Goal: Task Accomplishment & Management: Complete application form

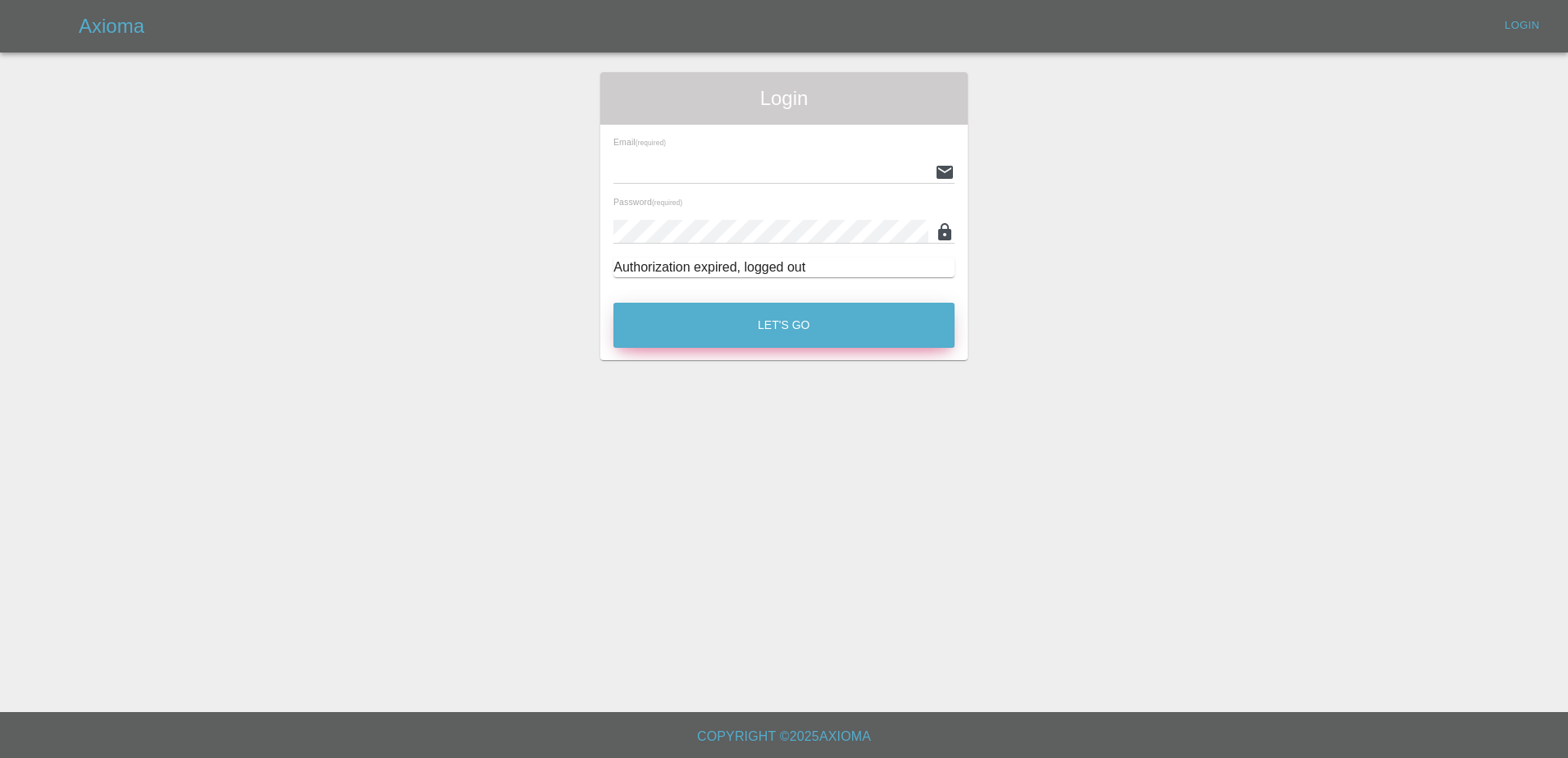
type input "[PERSON_NAME][EMAIL_ADDRESS][PERSON_NAME][DOMAIN_NAME]"
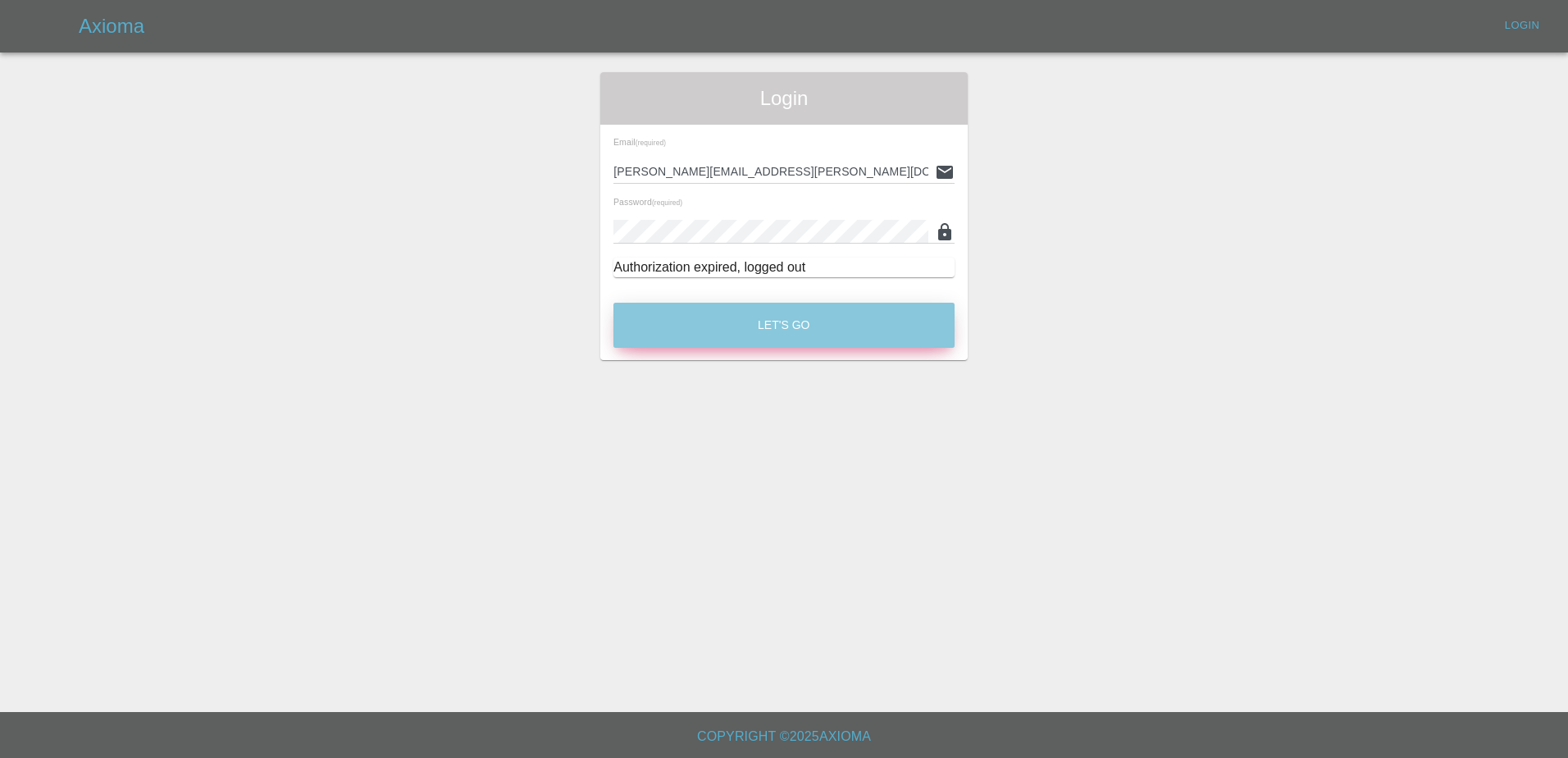
click at [789, 333] on button "Let's Go" at bounding box center [784, 325] width 341 height 45
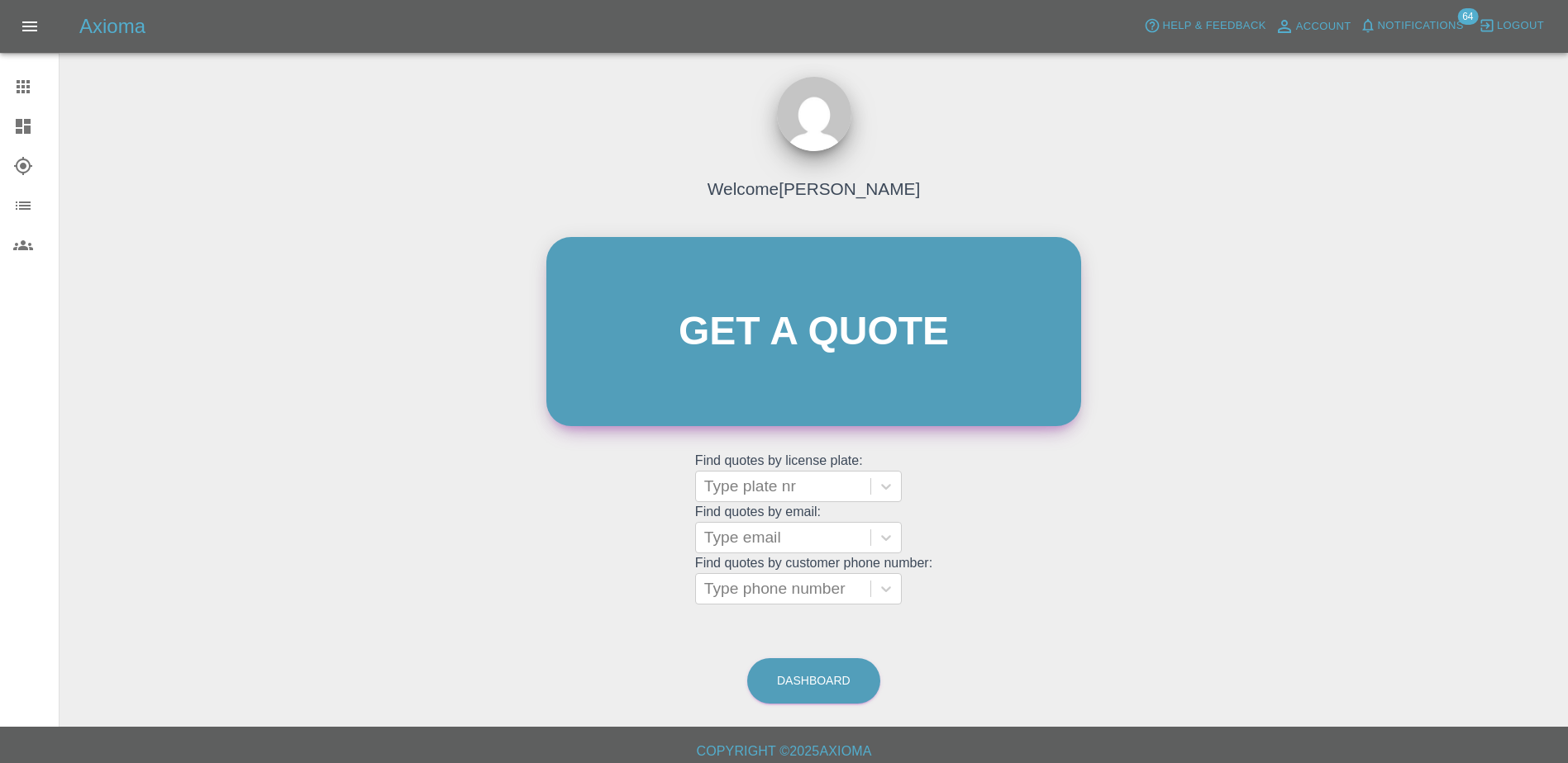
click at [638, 338] on link "Get a quote" at bounding box center [814, 331] width 535 height 189
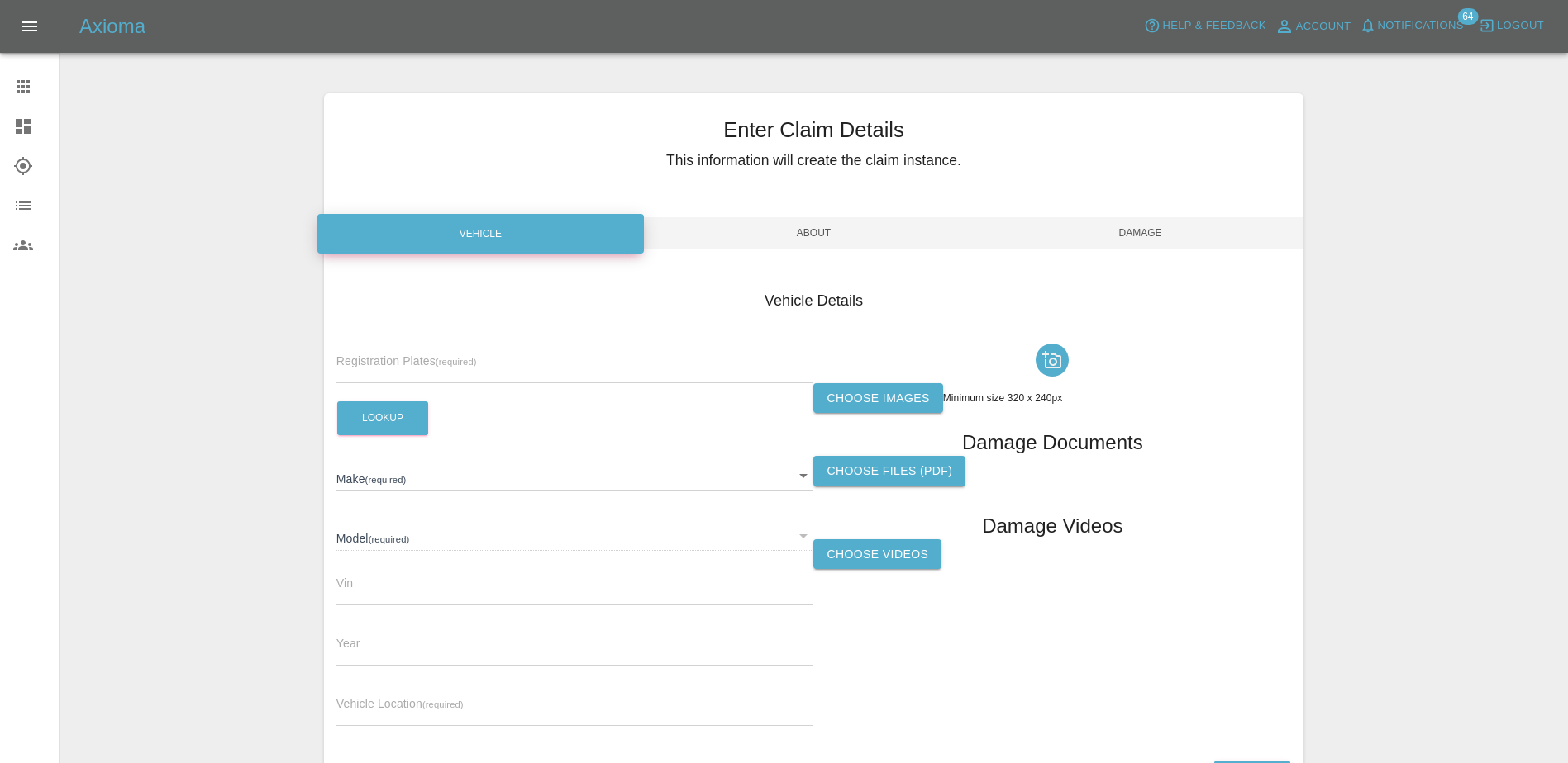
click at [429, 389] on div "Registration Plates (required) Lookup Make (required) ​ Model (required) ​ Vin …" at bounding box center [576, 539] width 478 height 403
click at [431, 370] on input "text" at bounding box center [576, 371] width 478 height 24
paste input "DV75CXE"
type input "DV75CXE"
click at [373, 410] on button "Lookup" at bounding box center [383, 418] width 91 height 34
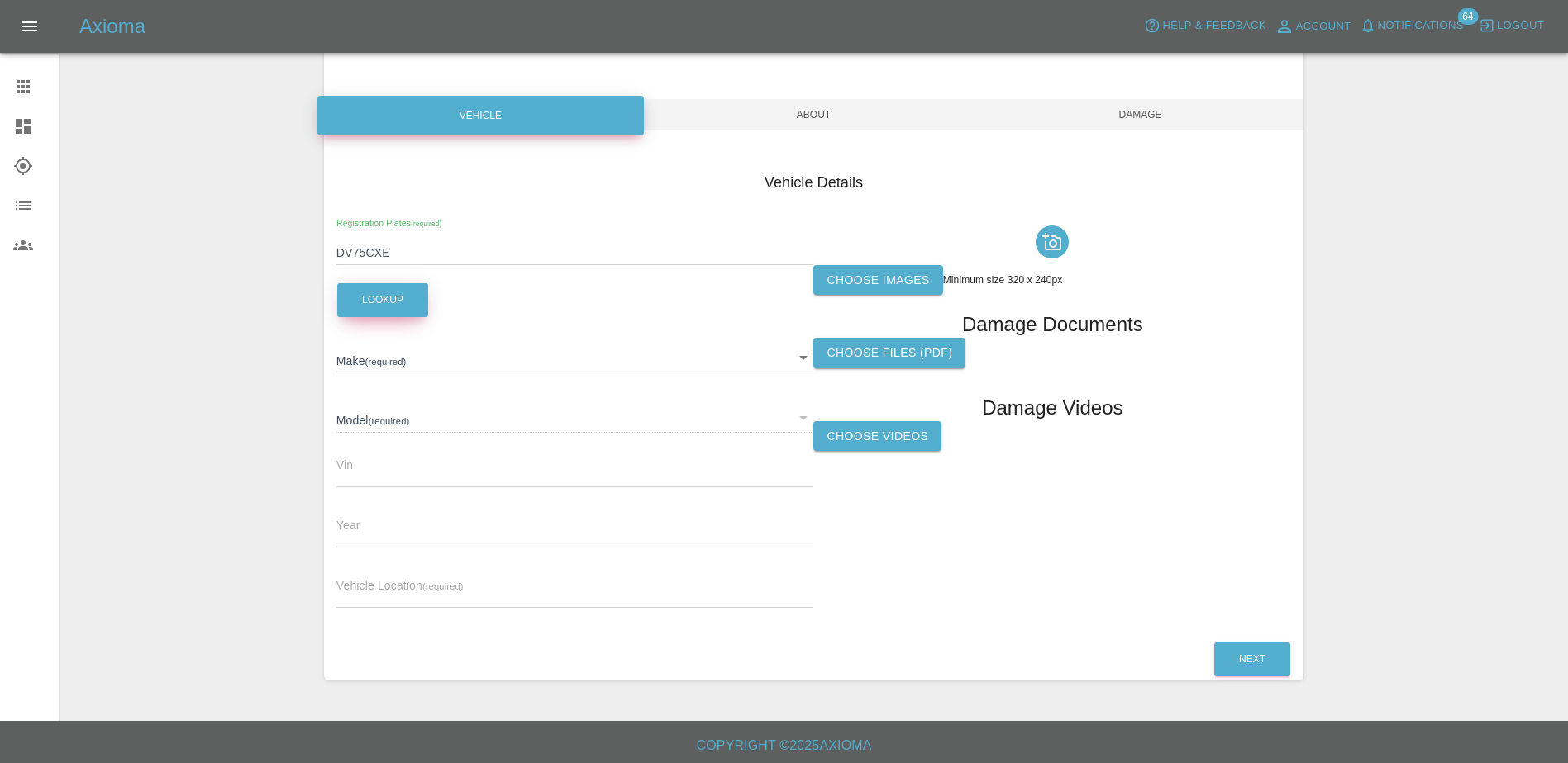
scroll to position [122, 0]
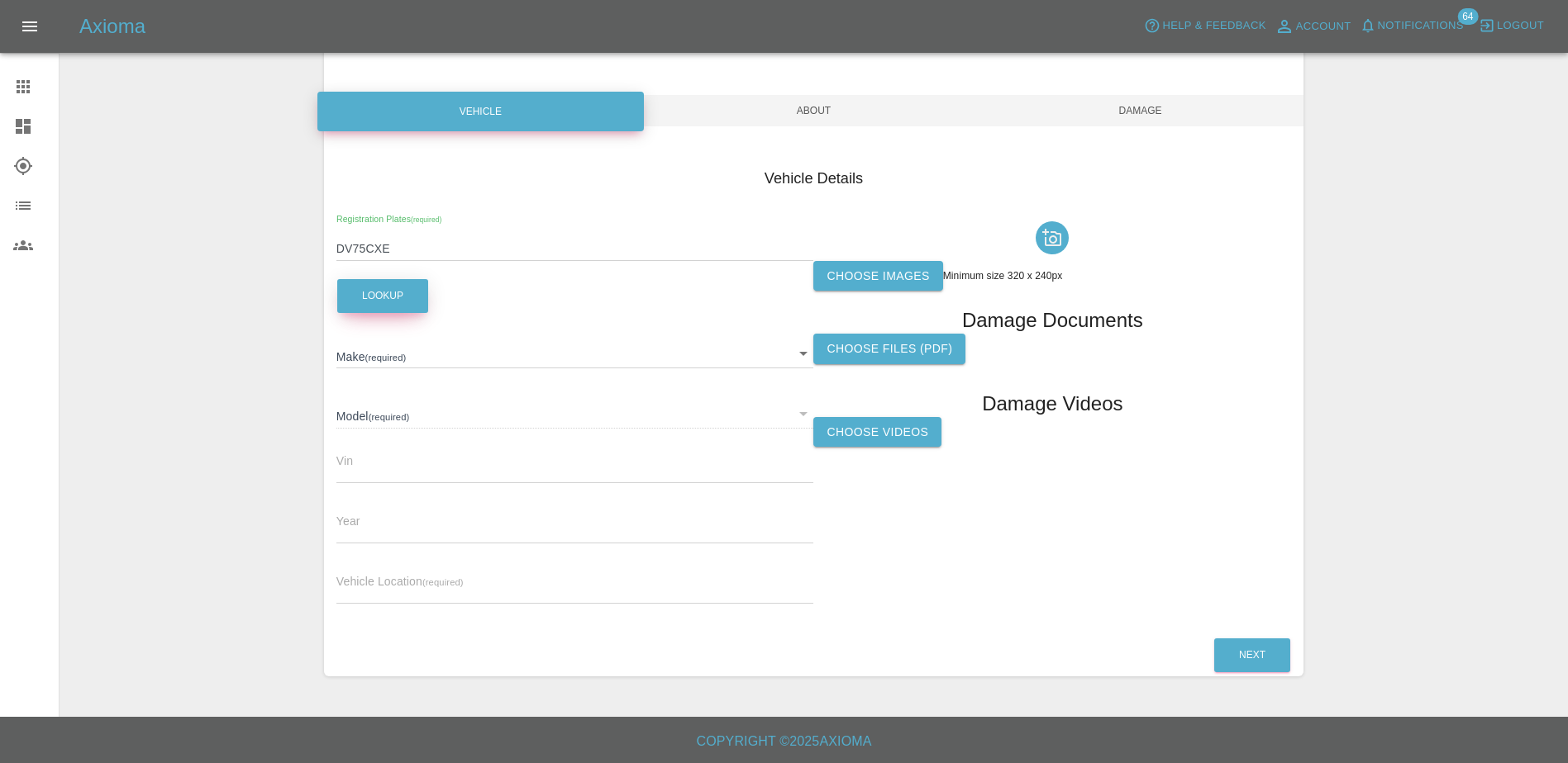
type input "FORD"
type input "EXPLORER SELECT EXTENDED RANGE"
type input "2025"
click at [452, 590] on input "text" at bounding box center [576, 592] width 478 height 24
click at [451, 580] on input "text" at bounding box center [576, 592] width 478 height 24
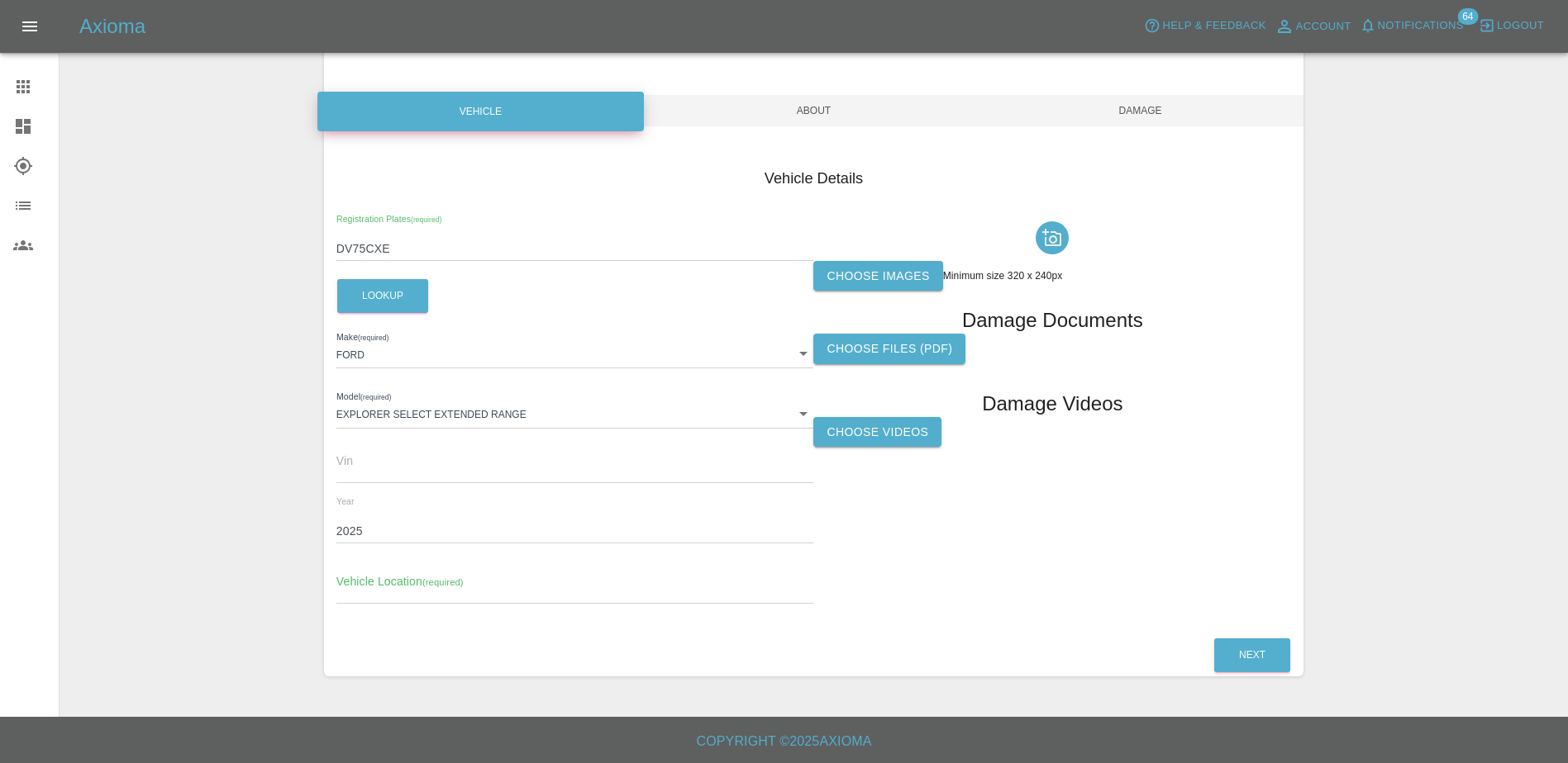
click at [435, 592] on input "text" at bounding box center [576, 592] width 478 height 24
paste input "[STREET_ADDRESS]"
type input "[STREET_ADDRESS]"
click at [909, 289] on label "Choose images" at bounding box center [877, 276] width 129 height 31
click at [0, 0] on input "Choose images" at bounding box center [0, 0] width 0 height 0
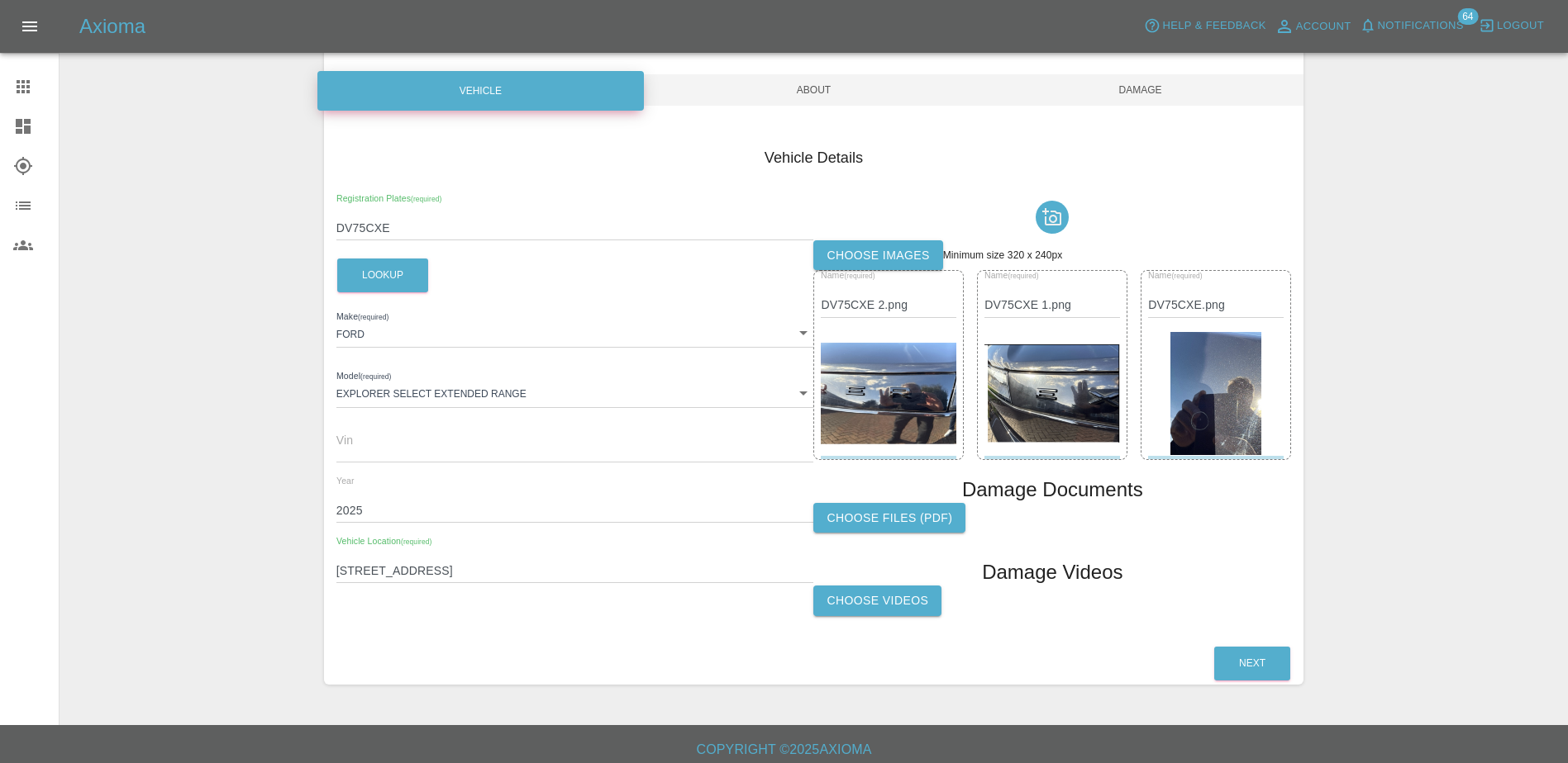
scroll to position [151, 0]
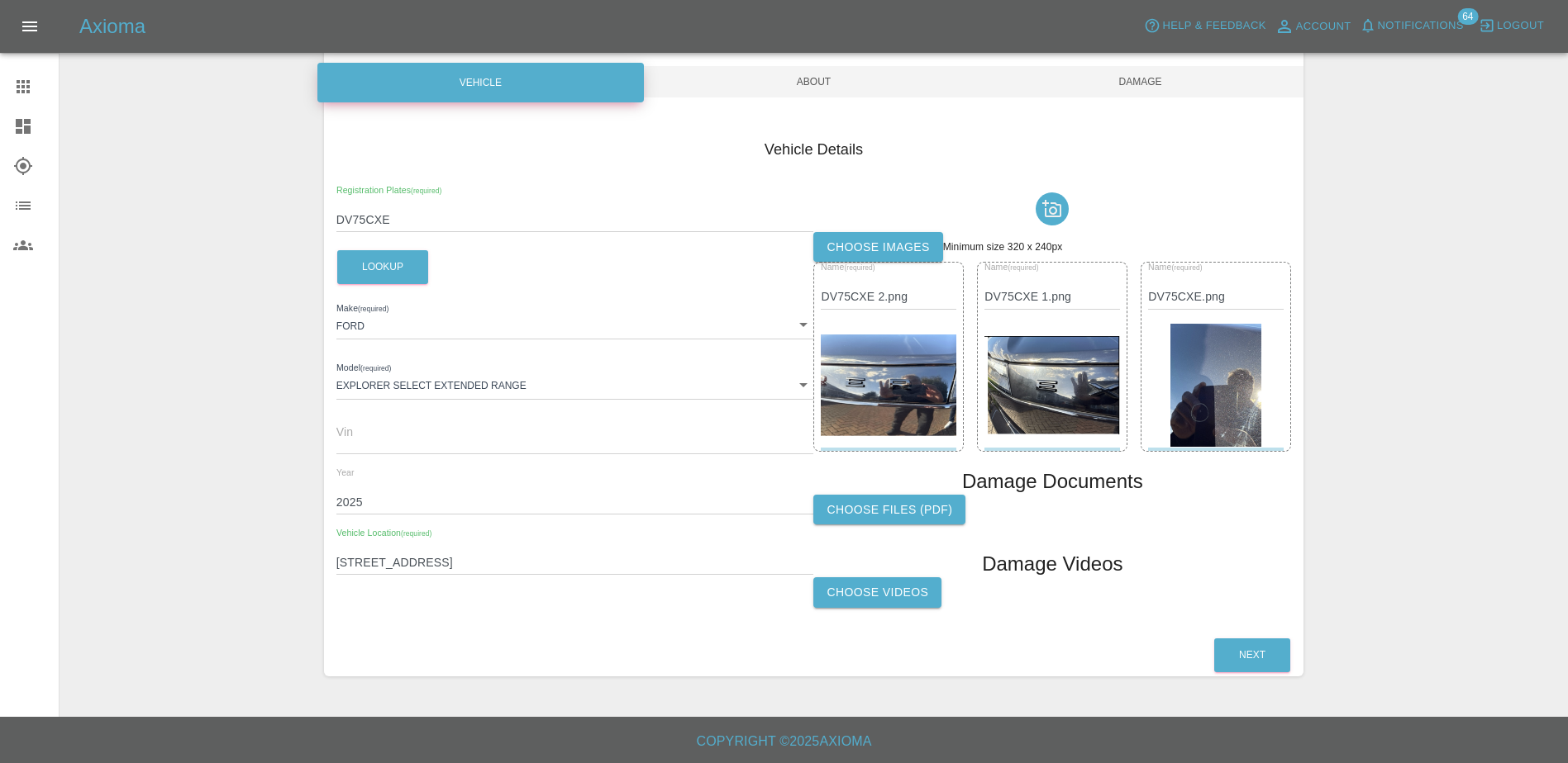
click at [364, 222] on input "DV75CXE" at bounding box center [576, 220] width 478 height 24
click at [903, 359] on img at bounding box center [888, 386] width 136 height 102
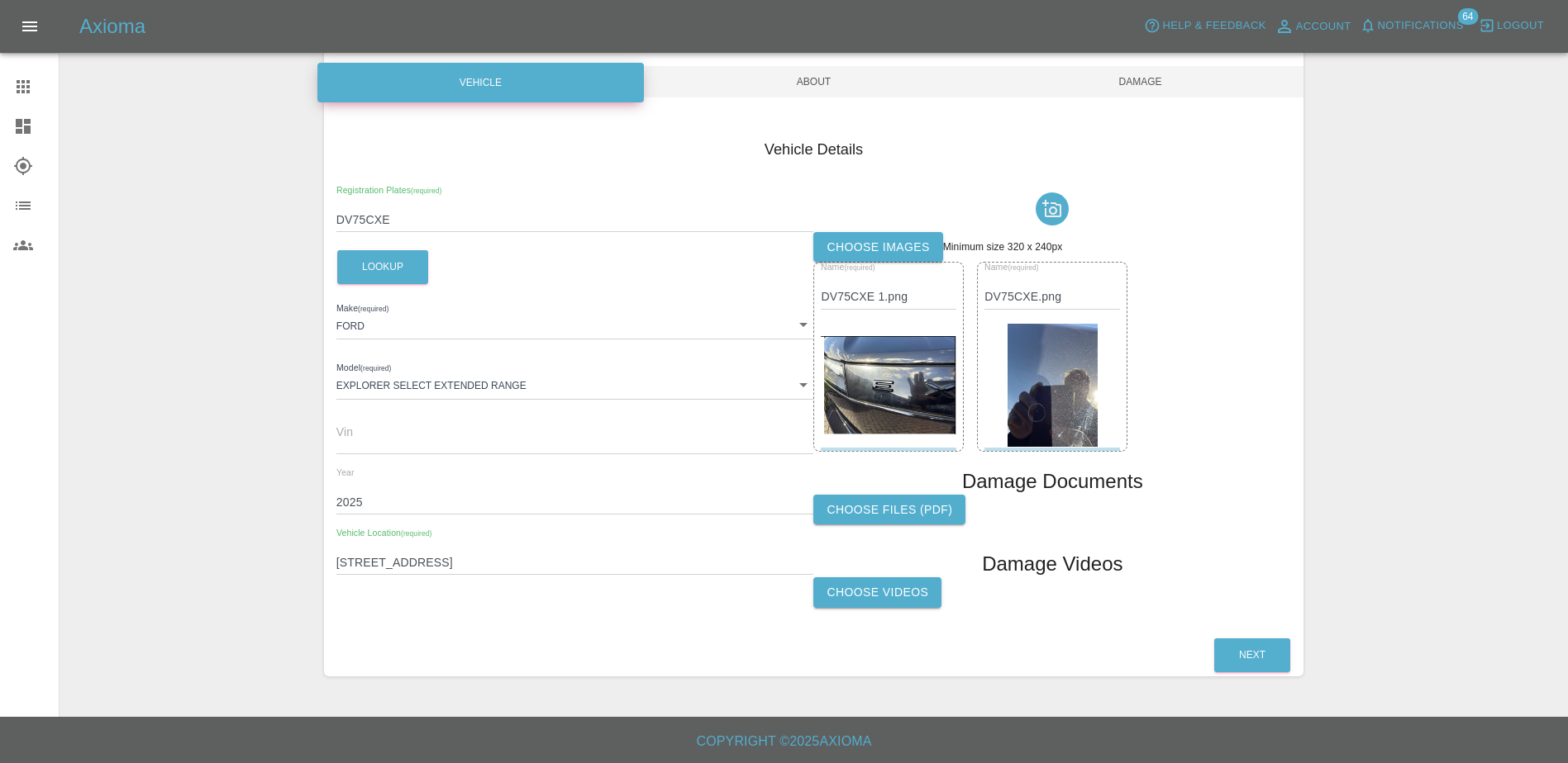
click at [903, 359] on img at bounding box center [888, 386] width 136 height 99
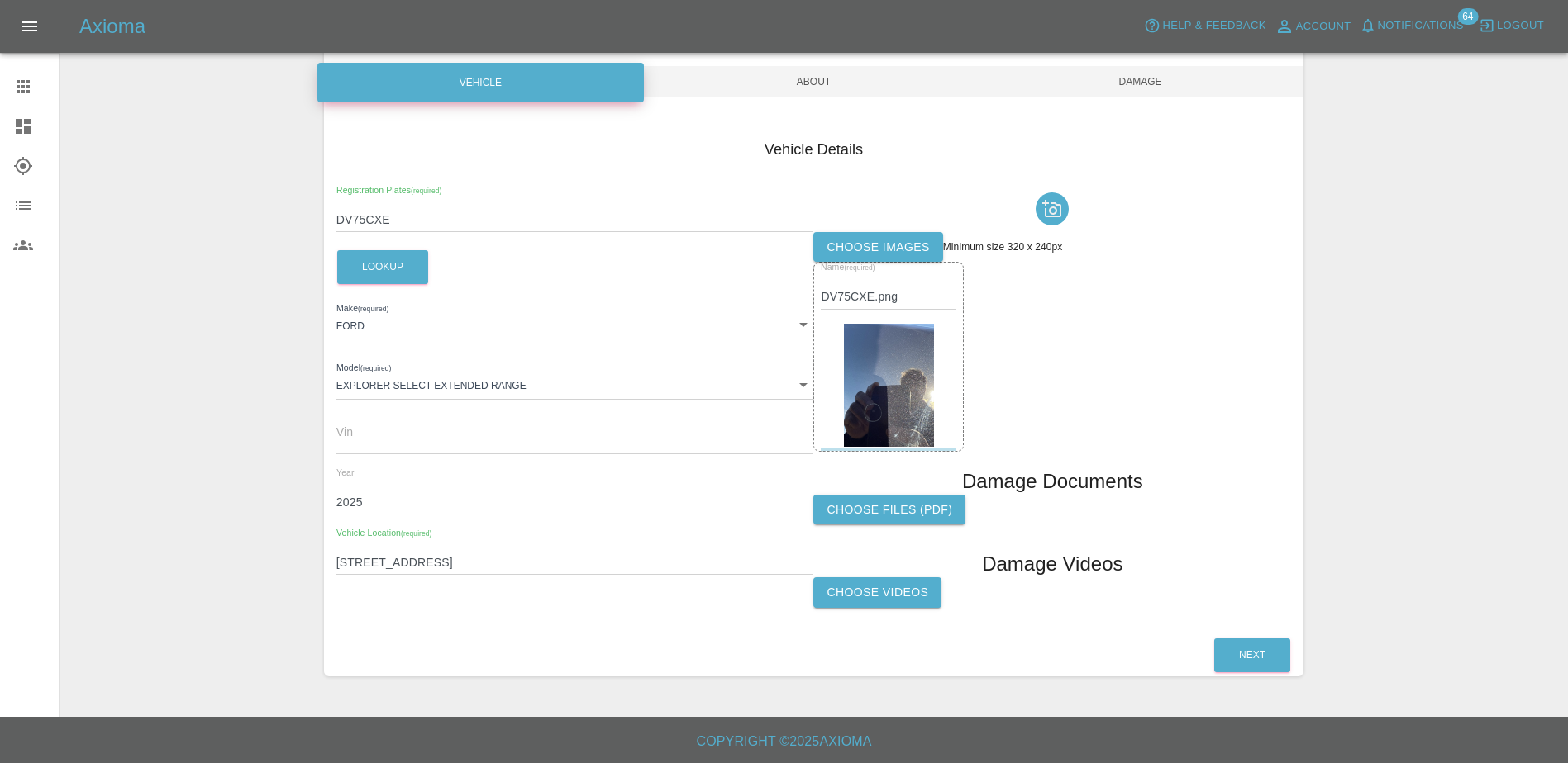
click at [903, 359] on img at bounding box center [889, 386] width 91 height 124
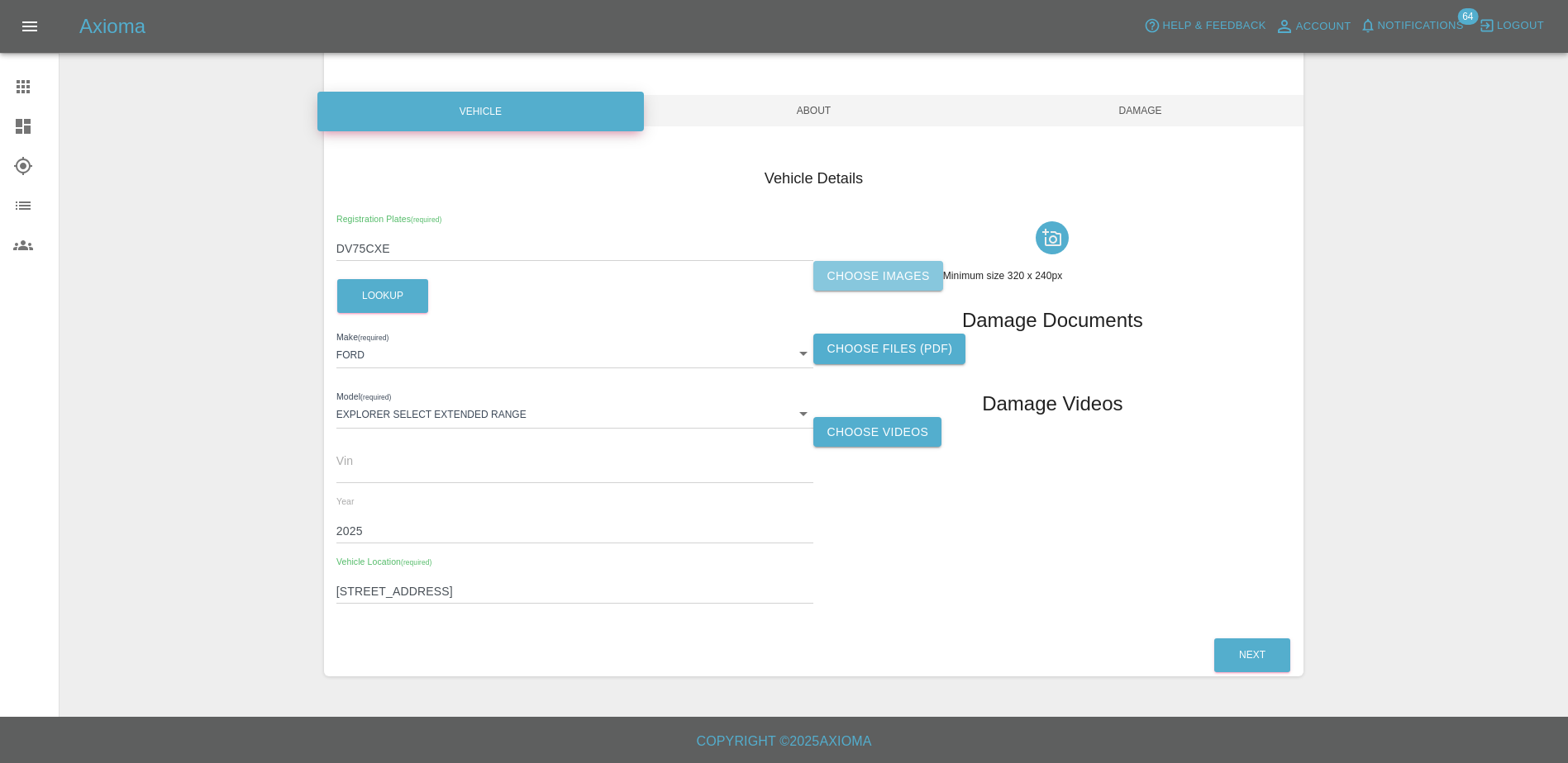
click at [886, 284] on label "Choose images" at bounding box center [877, 276] width 129 height 31
click at [0, 0] on input "Choose images" at bounding box center [0, 0] width 0 height 0
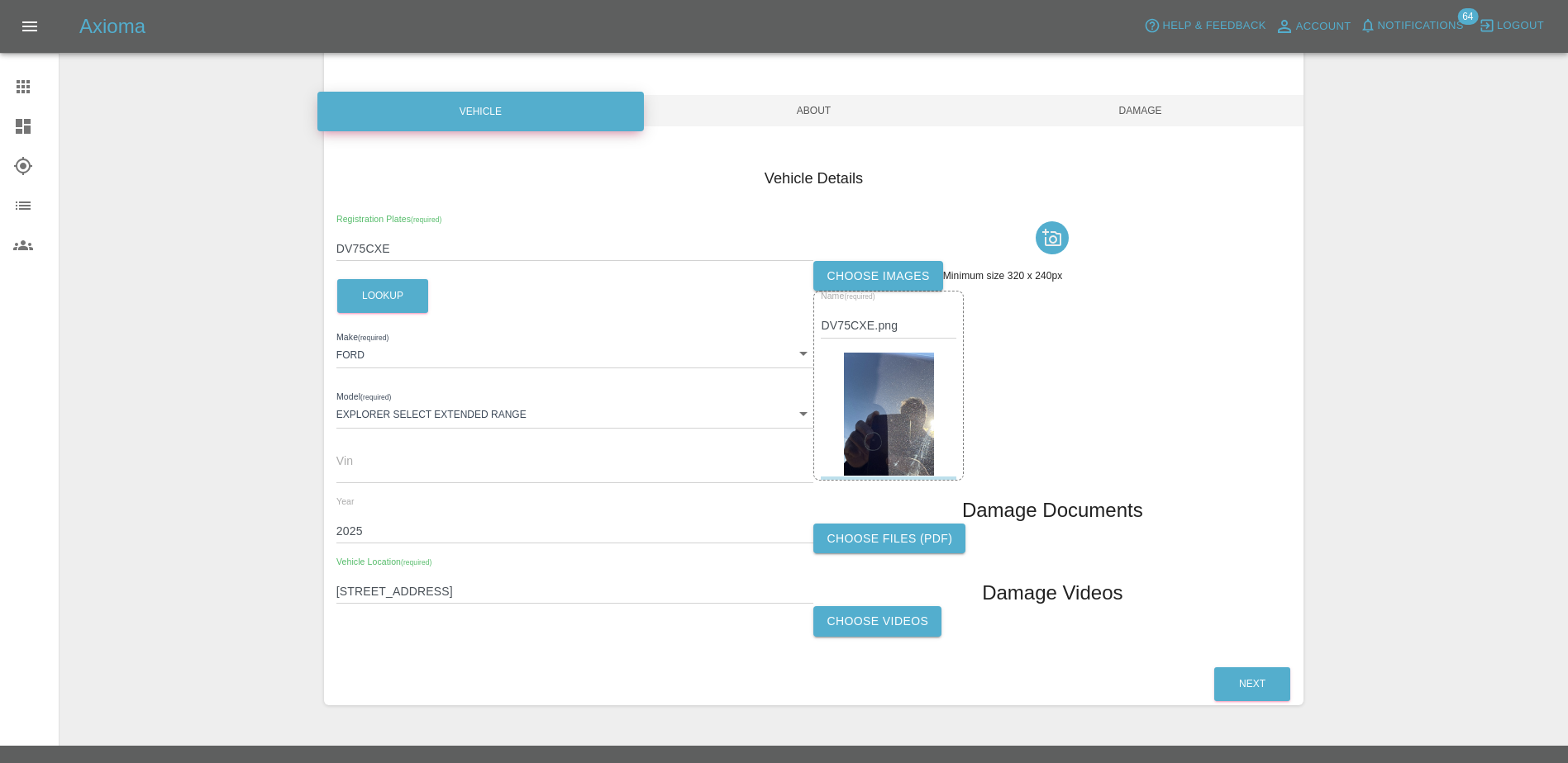
click at [33, 92] on div at bounding box center [36, 87] width 47 height 20
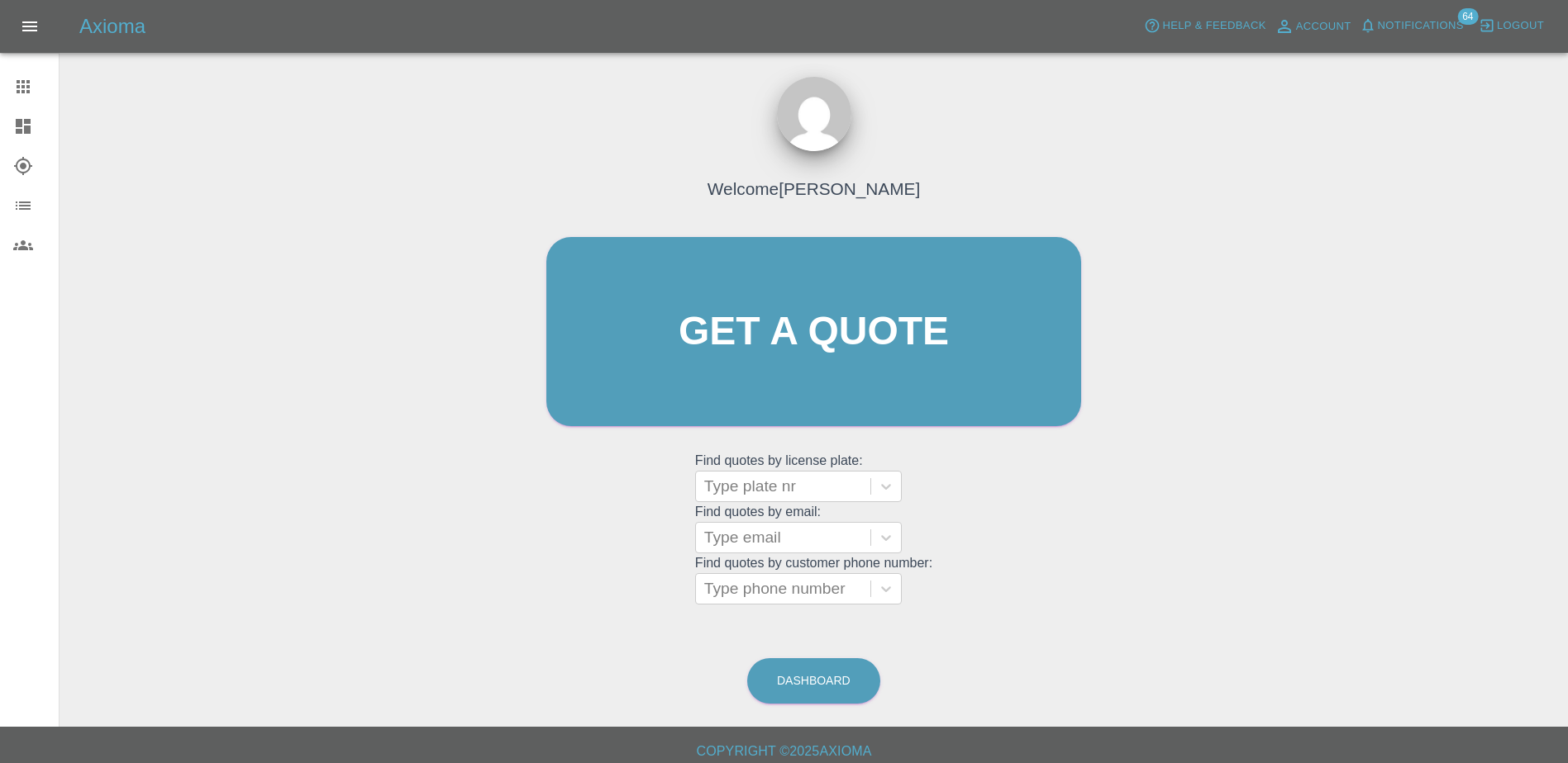
click at [795, 502] on grid "Find quotes by license plate: Type plate nr Find quotes by email: Type email Fi…" at bounding box center [814, 528] width 237 height 154
click at [794, 493] on div at bounding box center [783, 486] width 158 height 23
paste input "DV75CXE"
type input "D"
click at [958, 376] on link "Get a quote" at bounding box center [814, 331] width 535 height 189
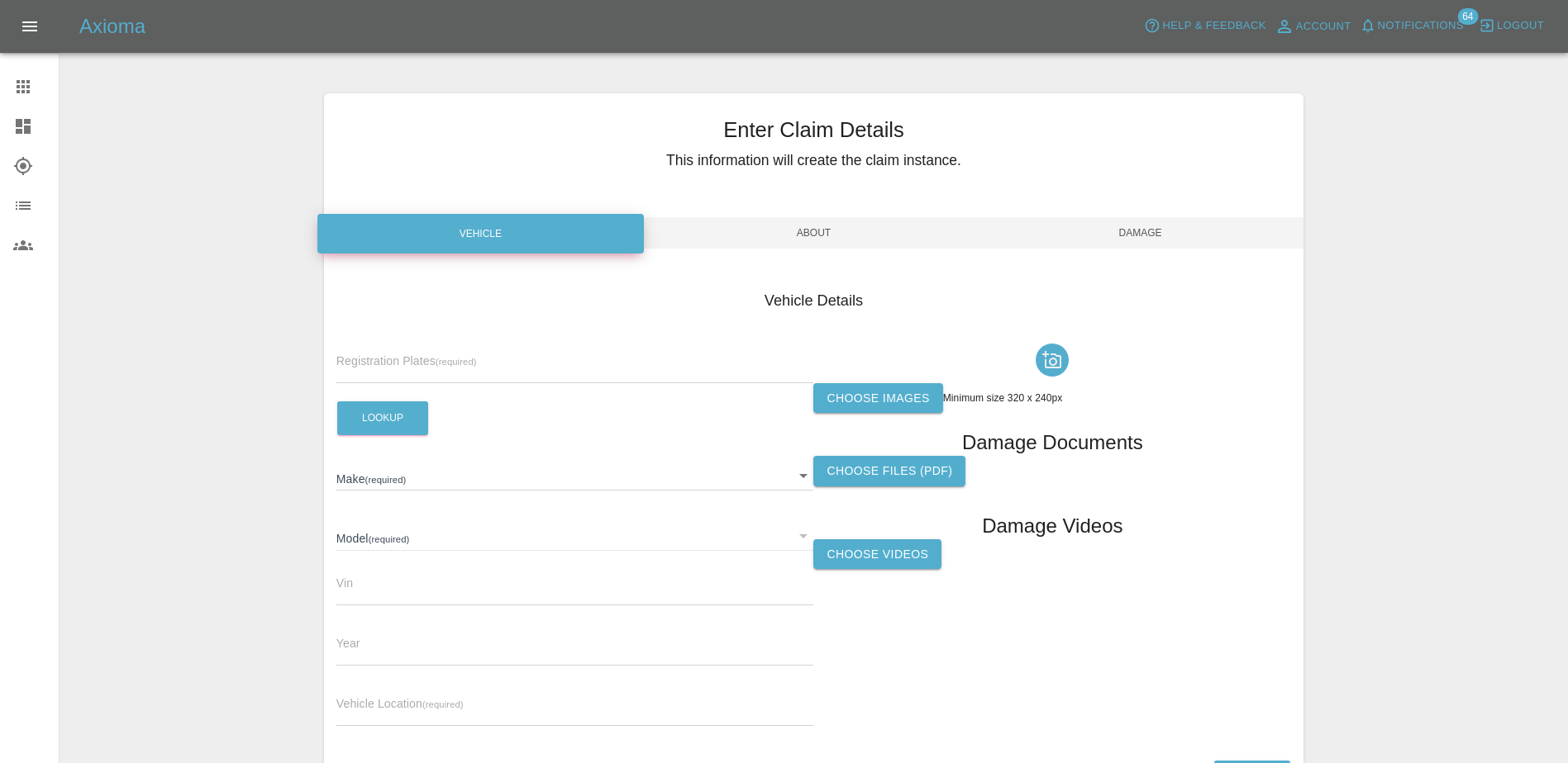
click at [367, 373] on input "text" at bounding box center [576, 371] width 478 height 24
paste input "DV75CXE"
type input "DV75CXE"
click at [379, 408] on button "Lookup" at bounding box center [383, 418] width 91 height 34
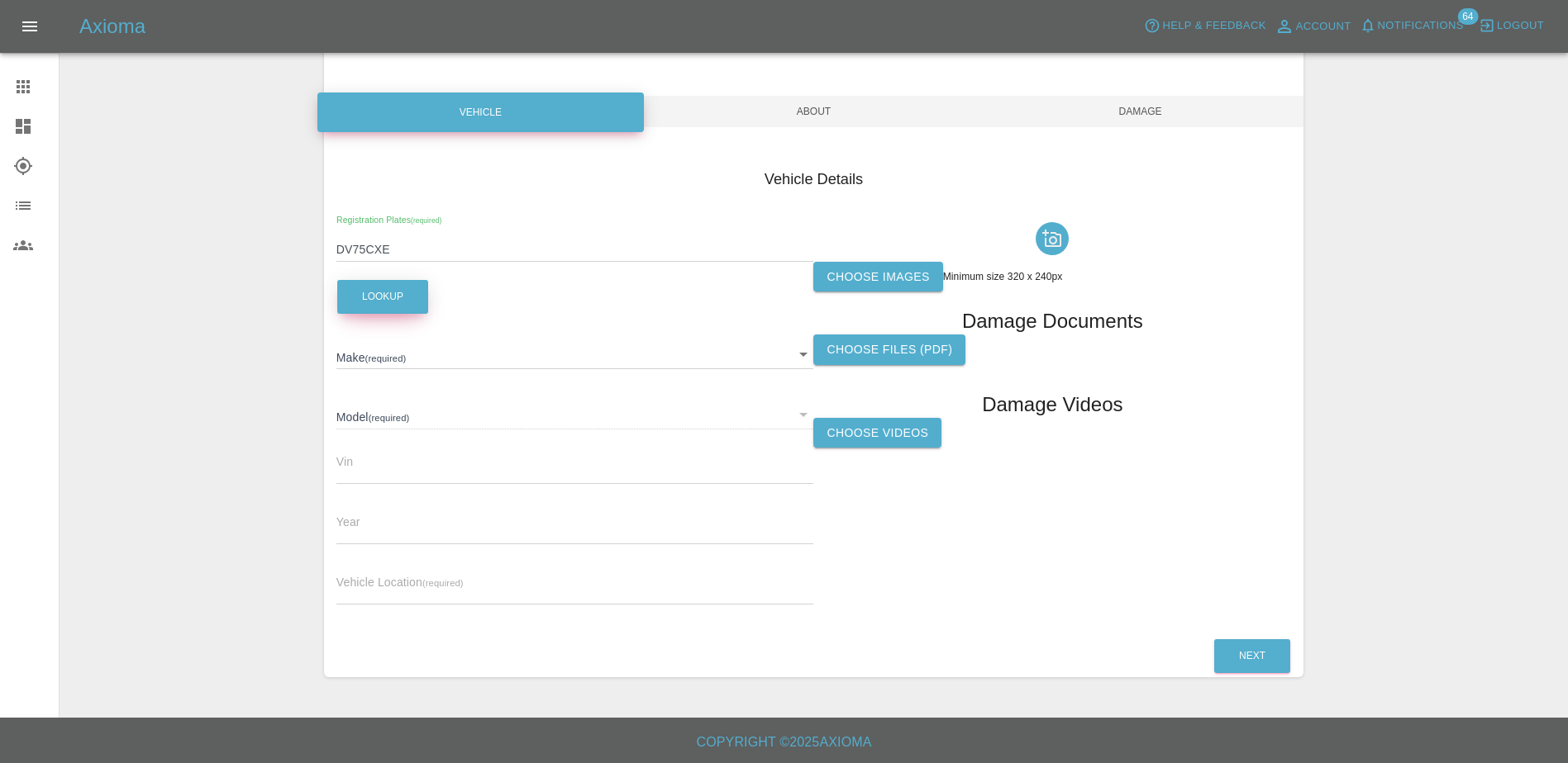
scroll to position [122, 0]
type input "FORD"
type input "EXPLORER SELECT EXTENDED RANGE"
type input "2025"
click at [398, 597] on input "text" at bounding box center [576, 592] width 478 height 24
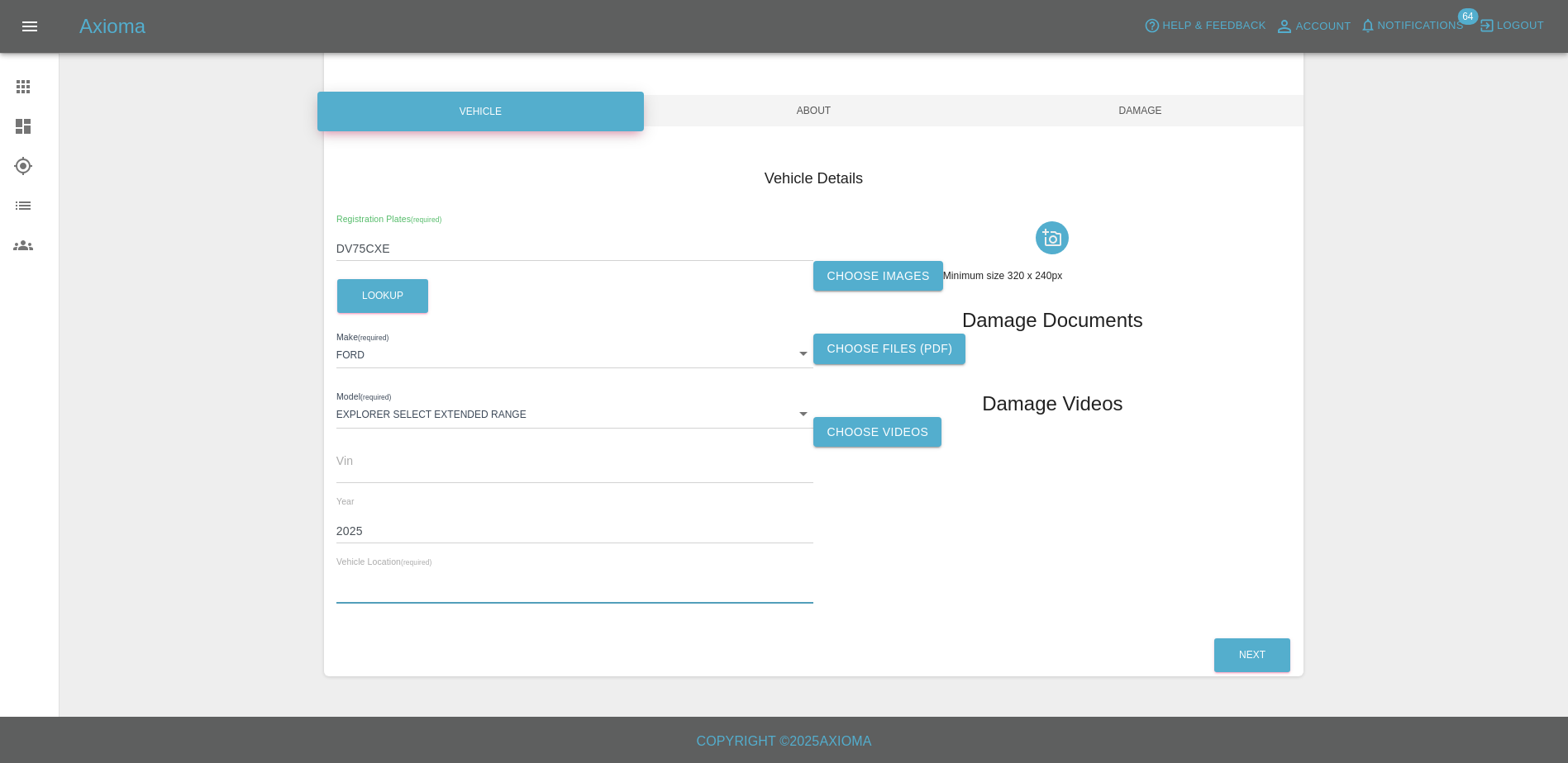
paste input "[STREET_ADDRESS]"
type input "[STREET_ADDRESS]"
click at [879, 255] on div at bounding box center [1052, 238] width 478 height 46
click at [878, 268] on label "Choose images" at bounding box center [877, 276] width 129 height 31
click at [0, 0] on input "Choose images" at bounding box center [0, 0] width 0 height 0
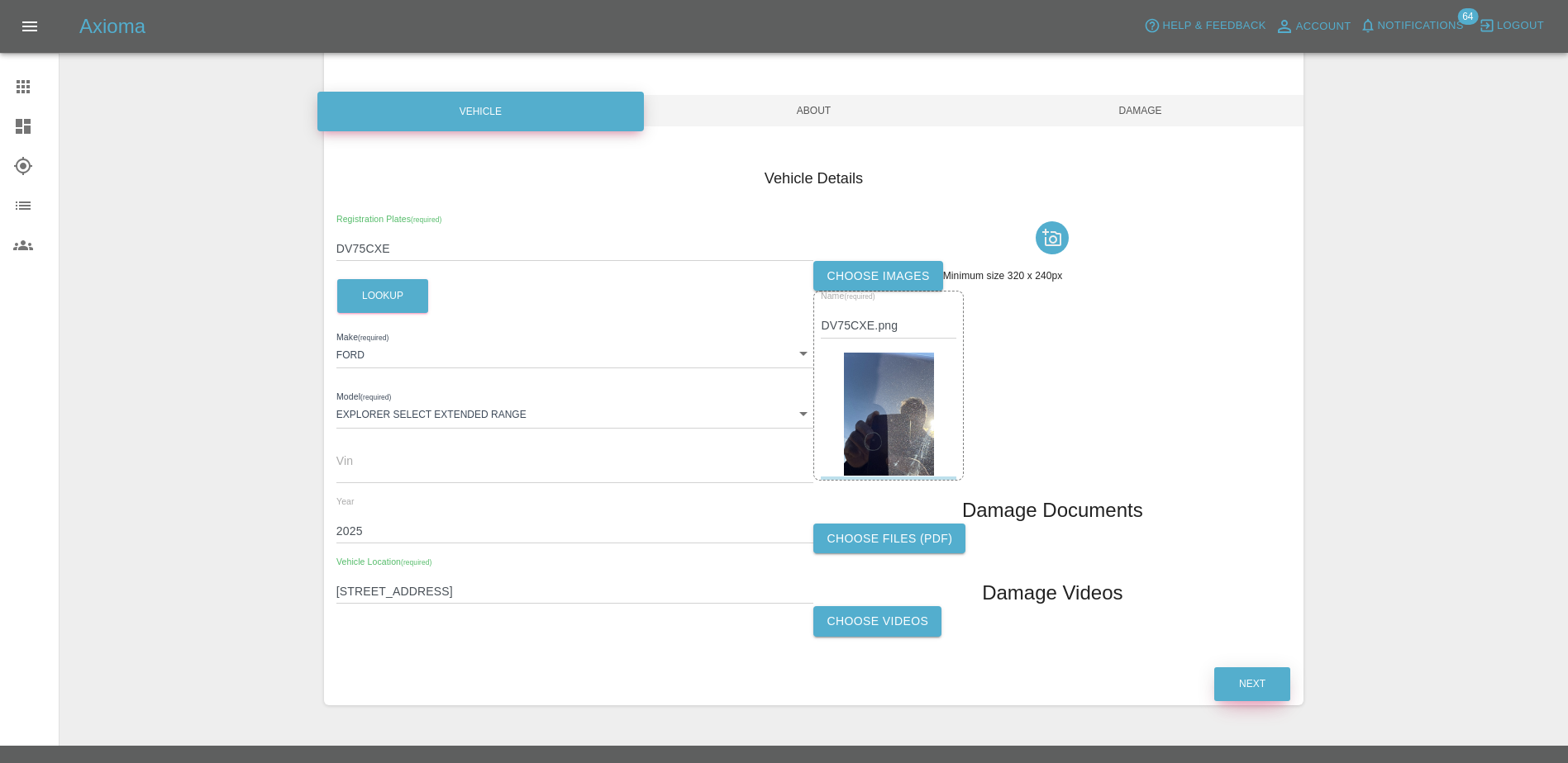
click at [1274, 683] on button "Next" at bounding box center [1251, 684] width 76 height 34
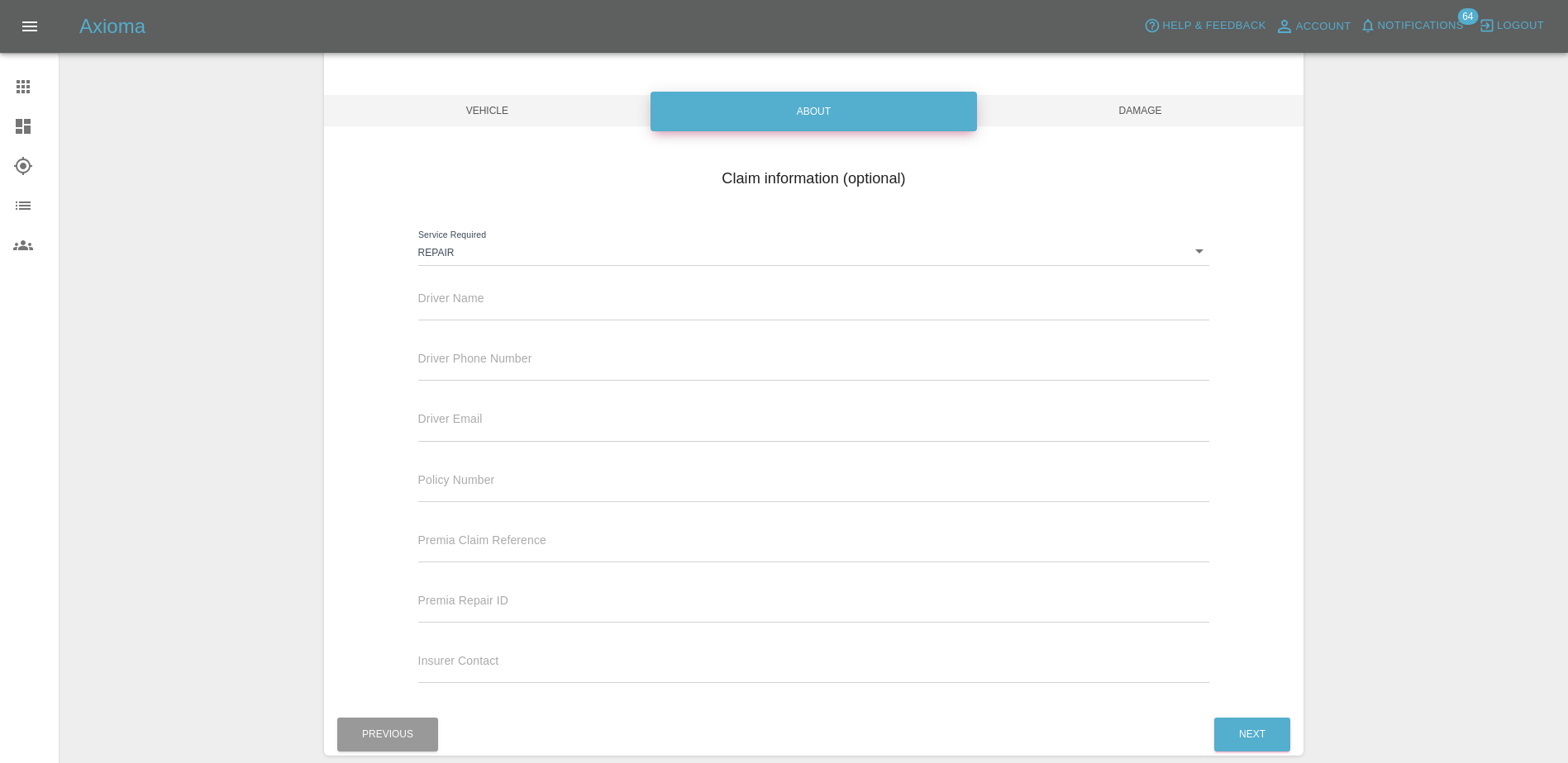
click at [660, 309] on input "text" at bounding box center [814, 308] width 792 height 24
click at [479, 294] on span "Driver Name" at bounding box center [451, 298] width 66 height 13
click at [483, 308] on input "text" at bounding box center [814, 308] width 792 height 24
paste input "[PERSON_NAME],"
type input "[PERSON_NAME],"
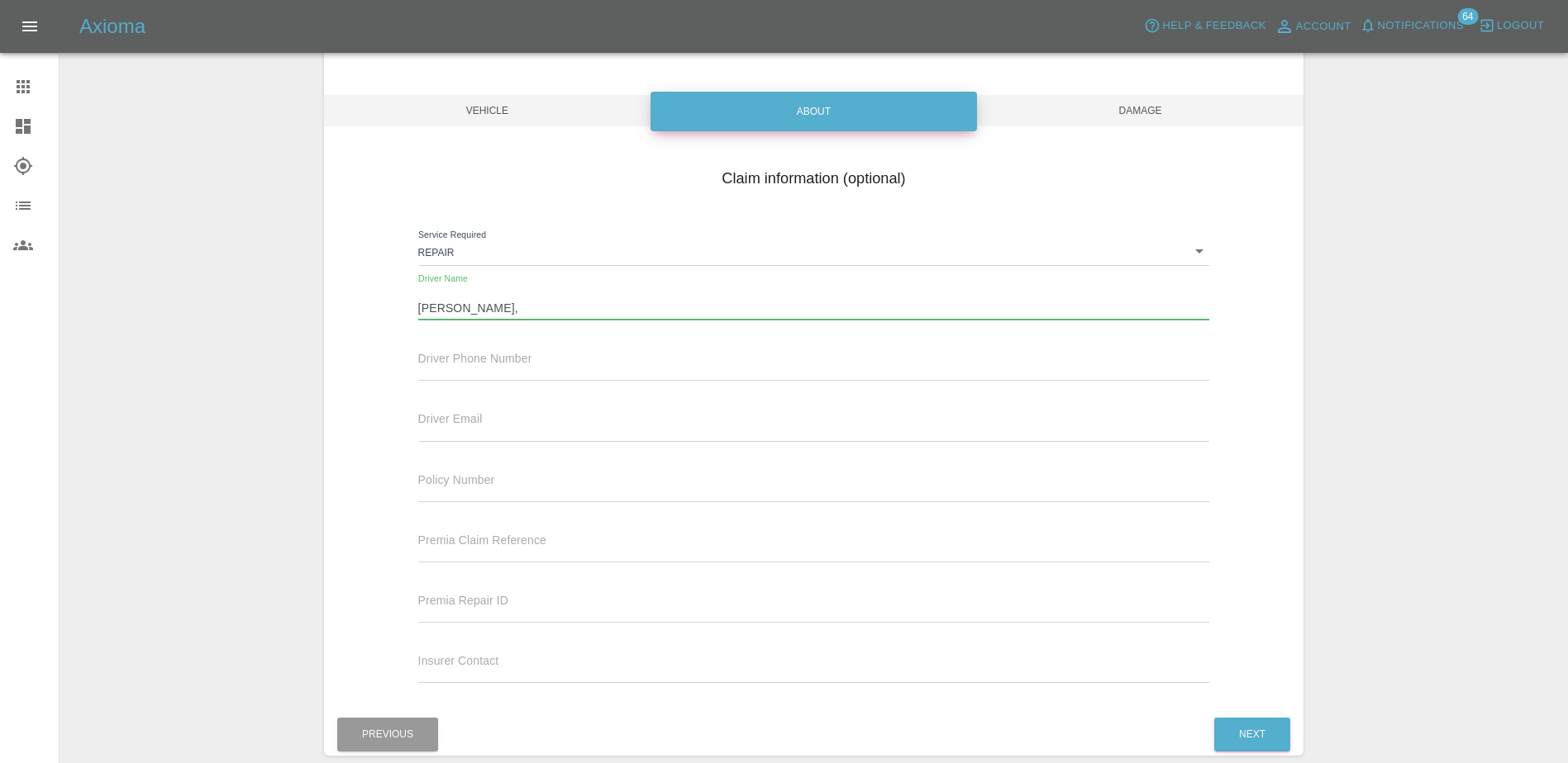
click at [481, 376] on input "text" at bounding box center [814, 368] width 792 height 24
click at [688, 415] on div "Driver Email" at bounding box center [814, 418] width 792 height 46
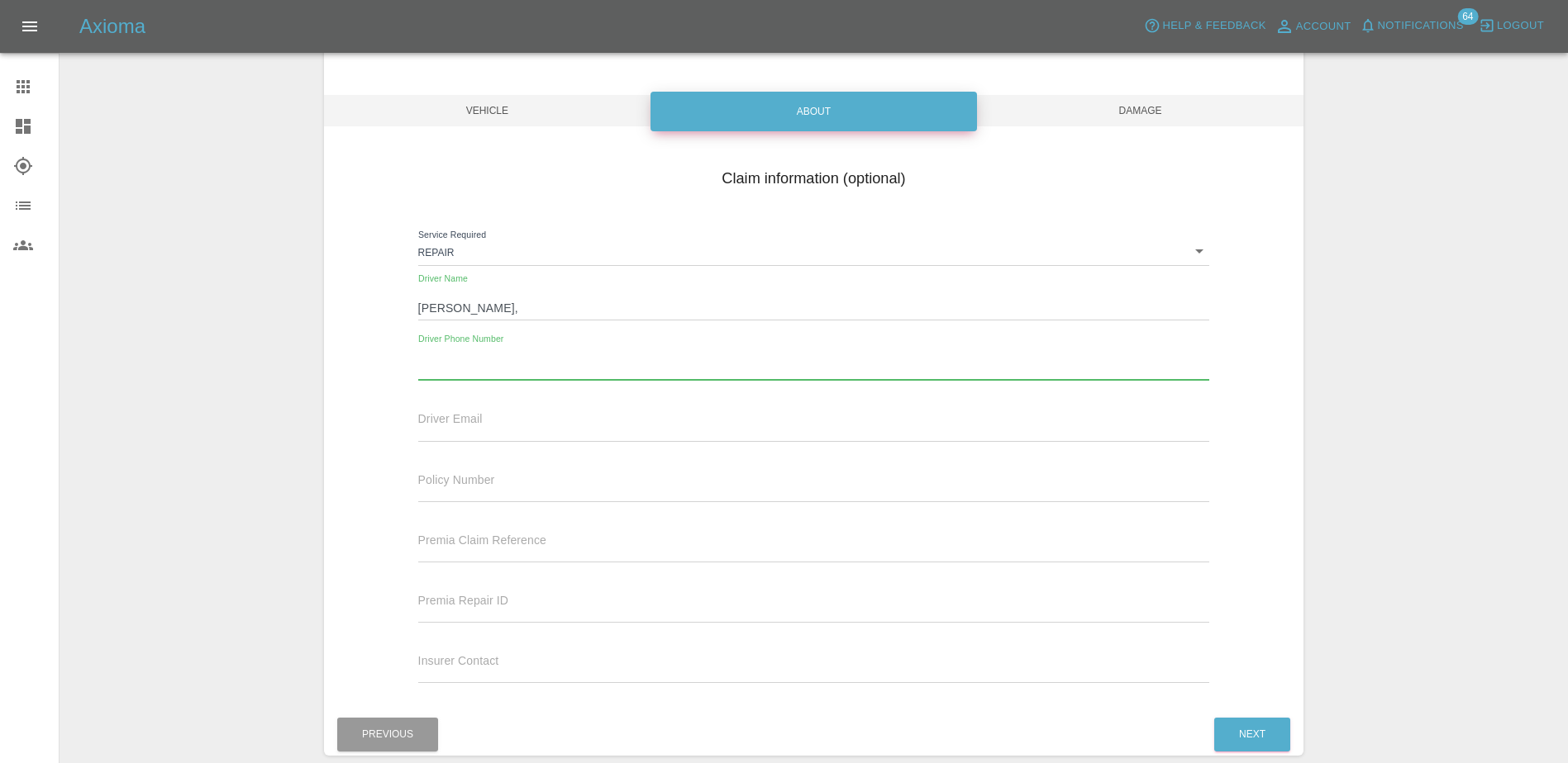
click at [700, 362] on input "text" at bounding box center [814, 368] width 792 height 24
paste input "[PHONE_NUMBER]"
type input "[PHONE_NUMBER]"
click at [1238, 727] on button "Next" at bounding box center [1251, 734] width 76 height 34
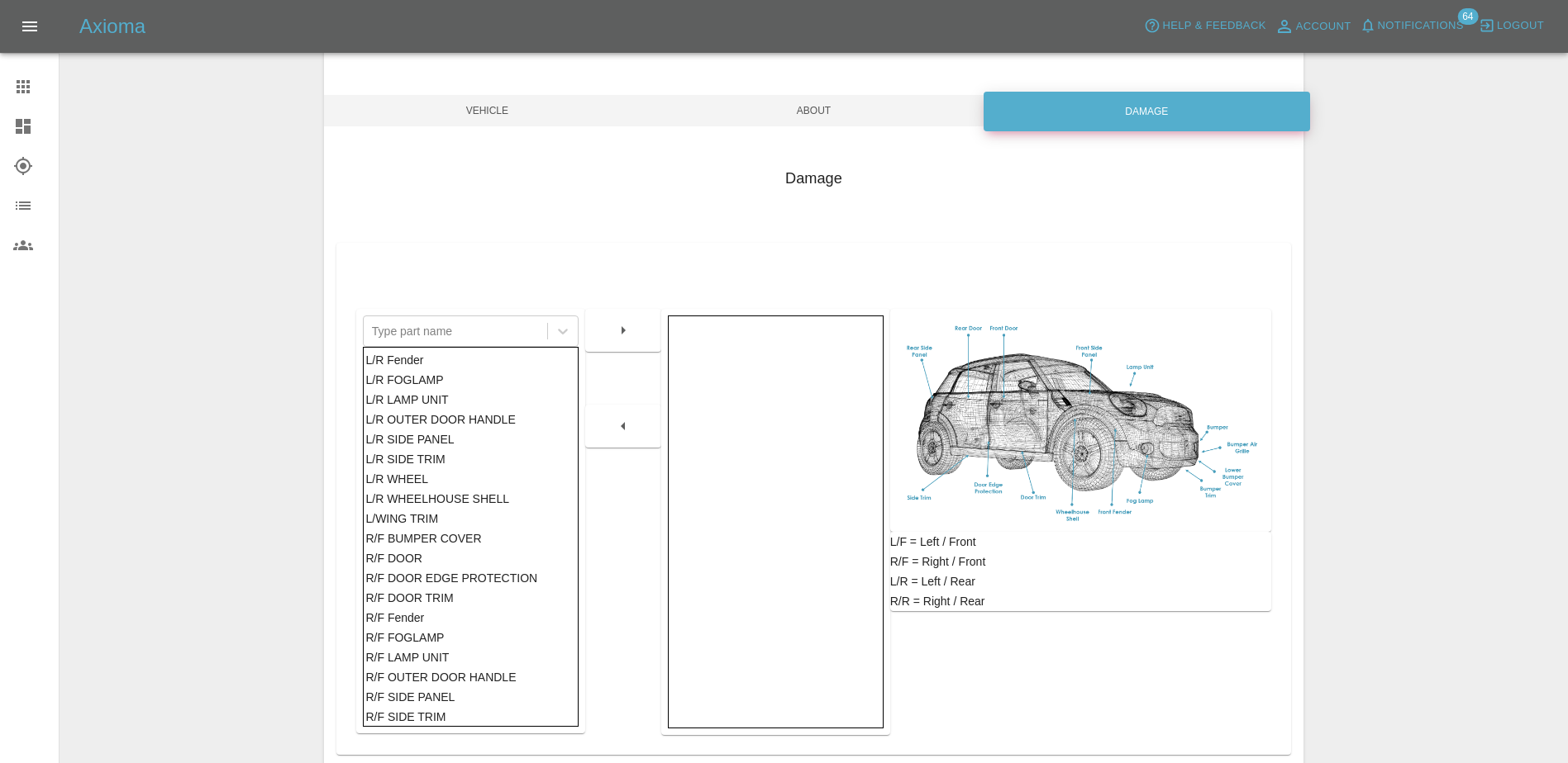
scroll to position [578, 0]
click at [446, 636] on div "R/F SIDE TRIM" at bounding box center [470, 634] width 210 height 20
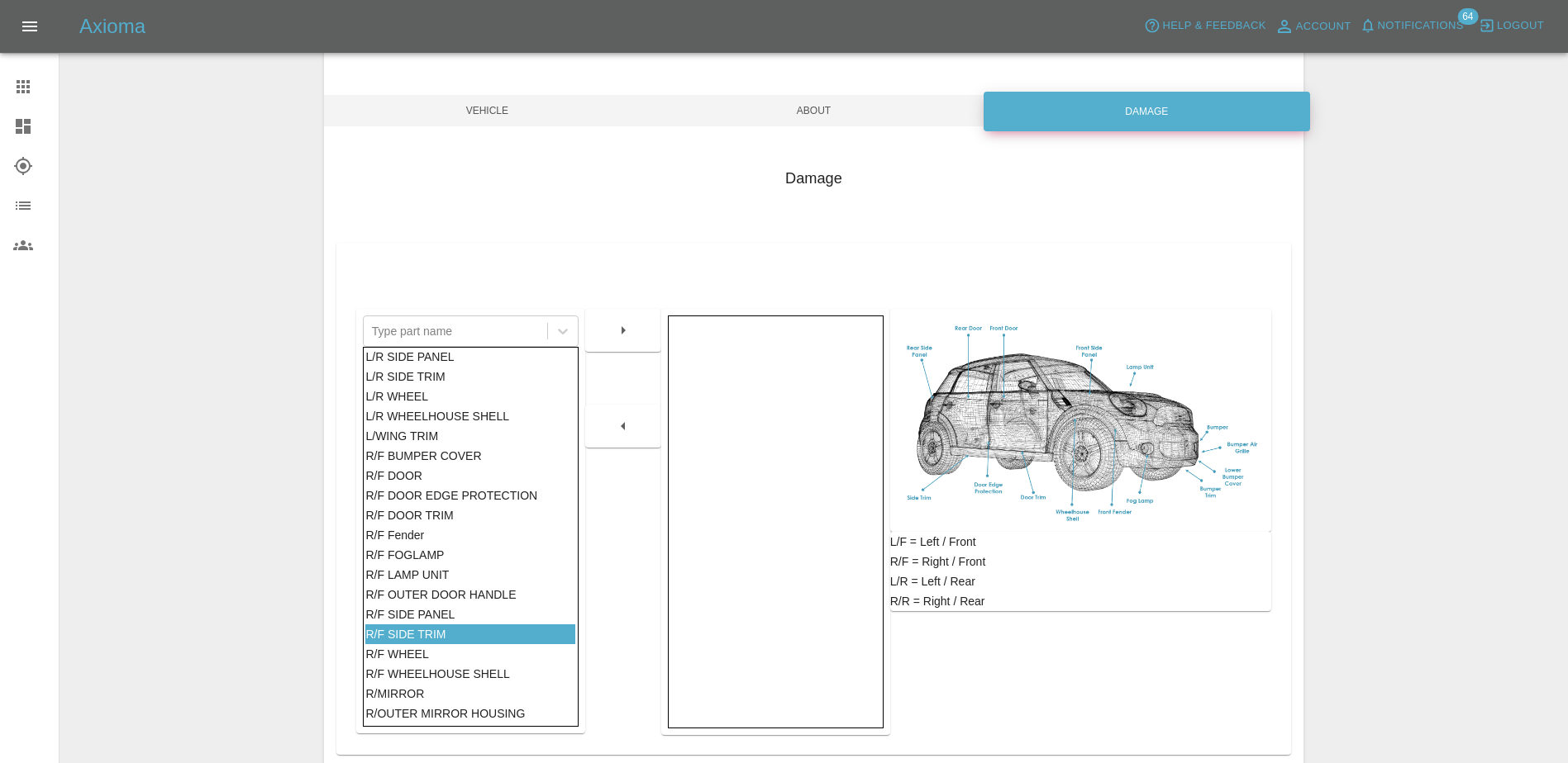
click at [447, 615] on div "R/F SIDE PANEL" at bounding box center [470, 614] width 210 height 20
click at [624, 332] on icon "button" at bounding box center [623, 331] width 20 height 20
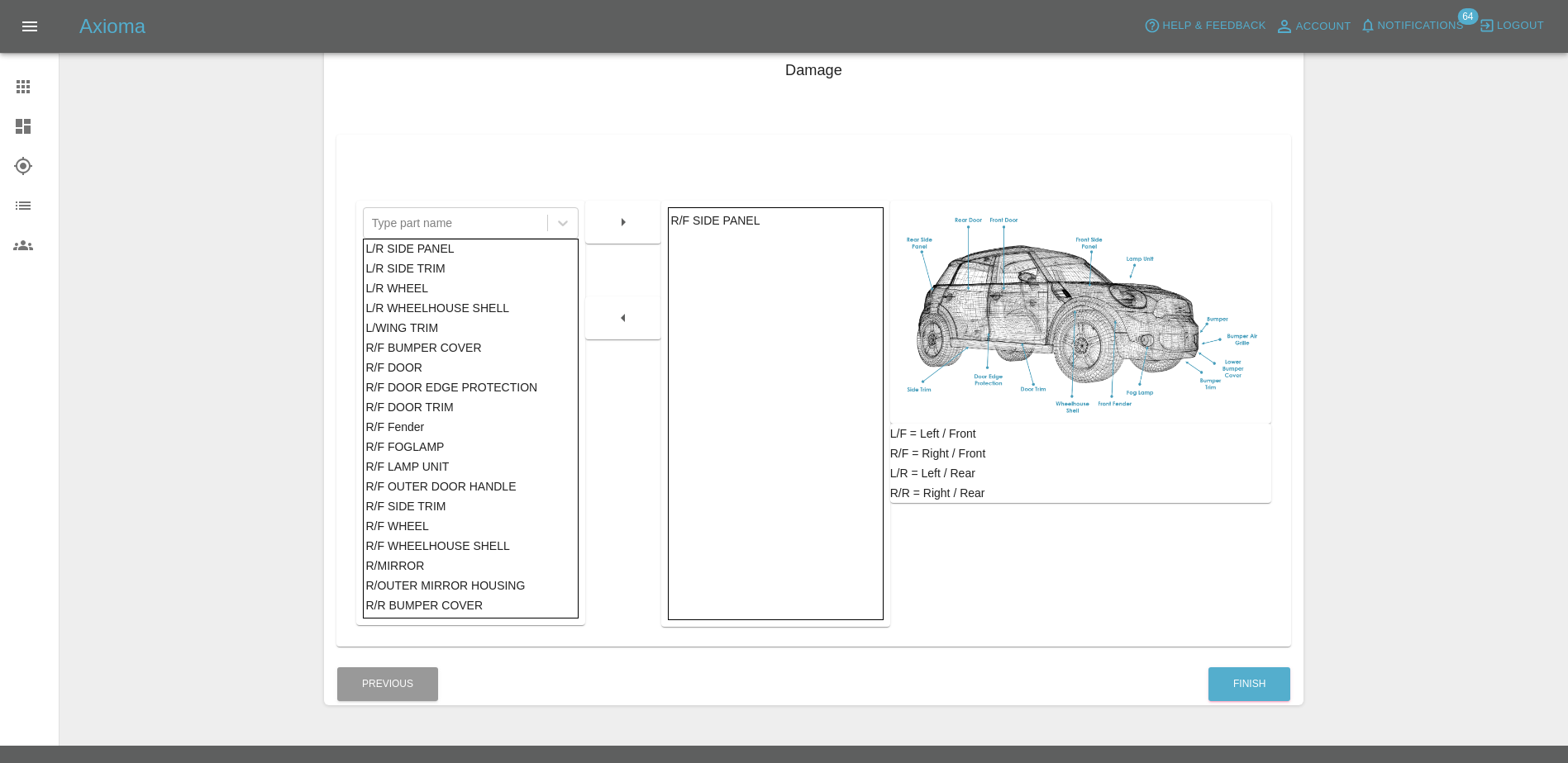
scroll to position [259, 0]
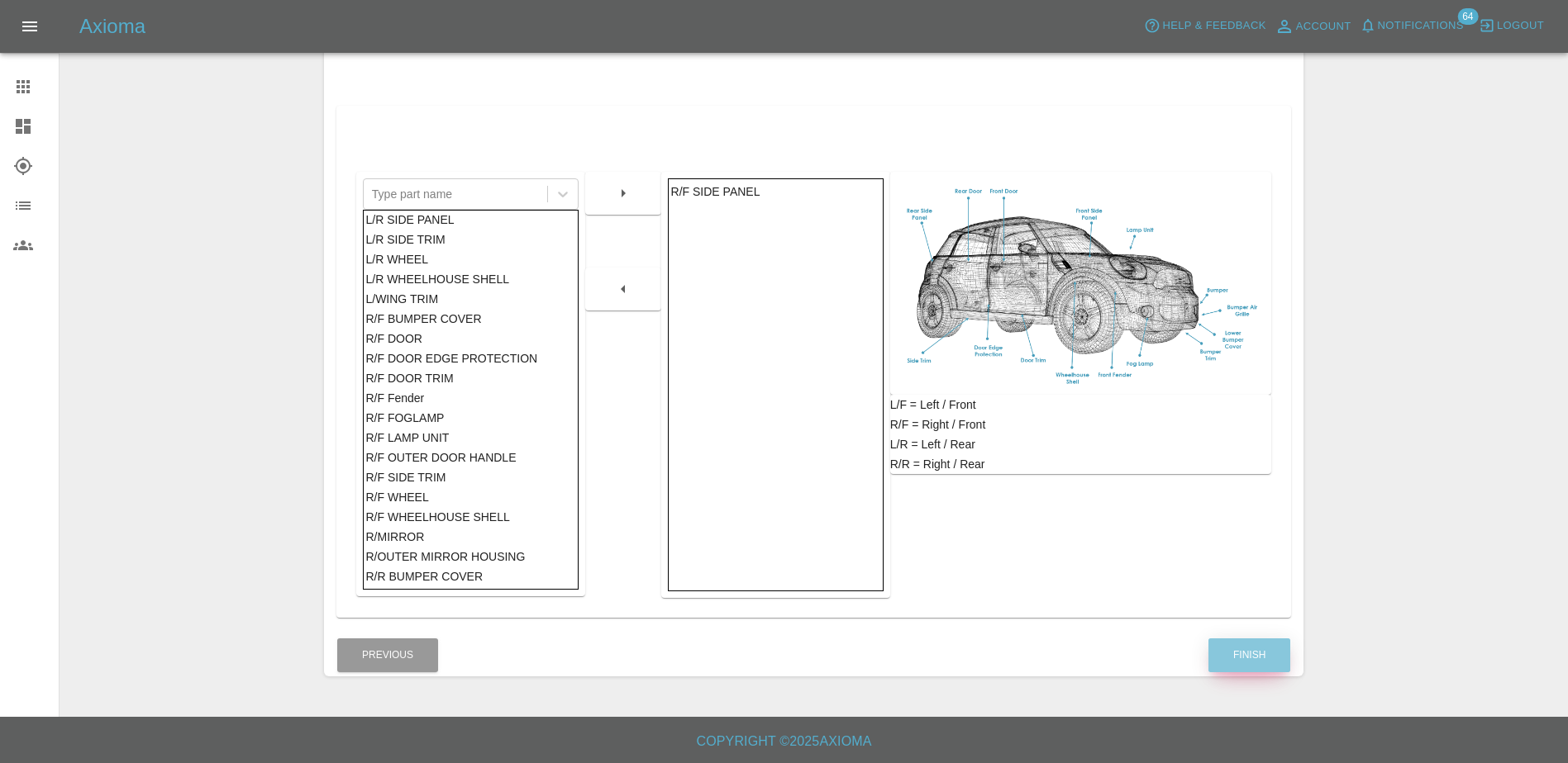
click at [1216, 659] on button "Finish" at bounding box center [1249, 655] width 82 height 34
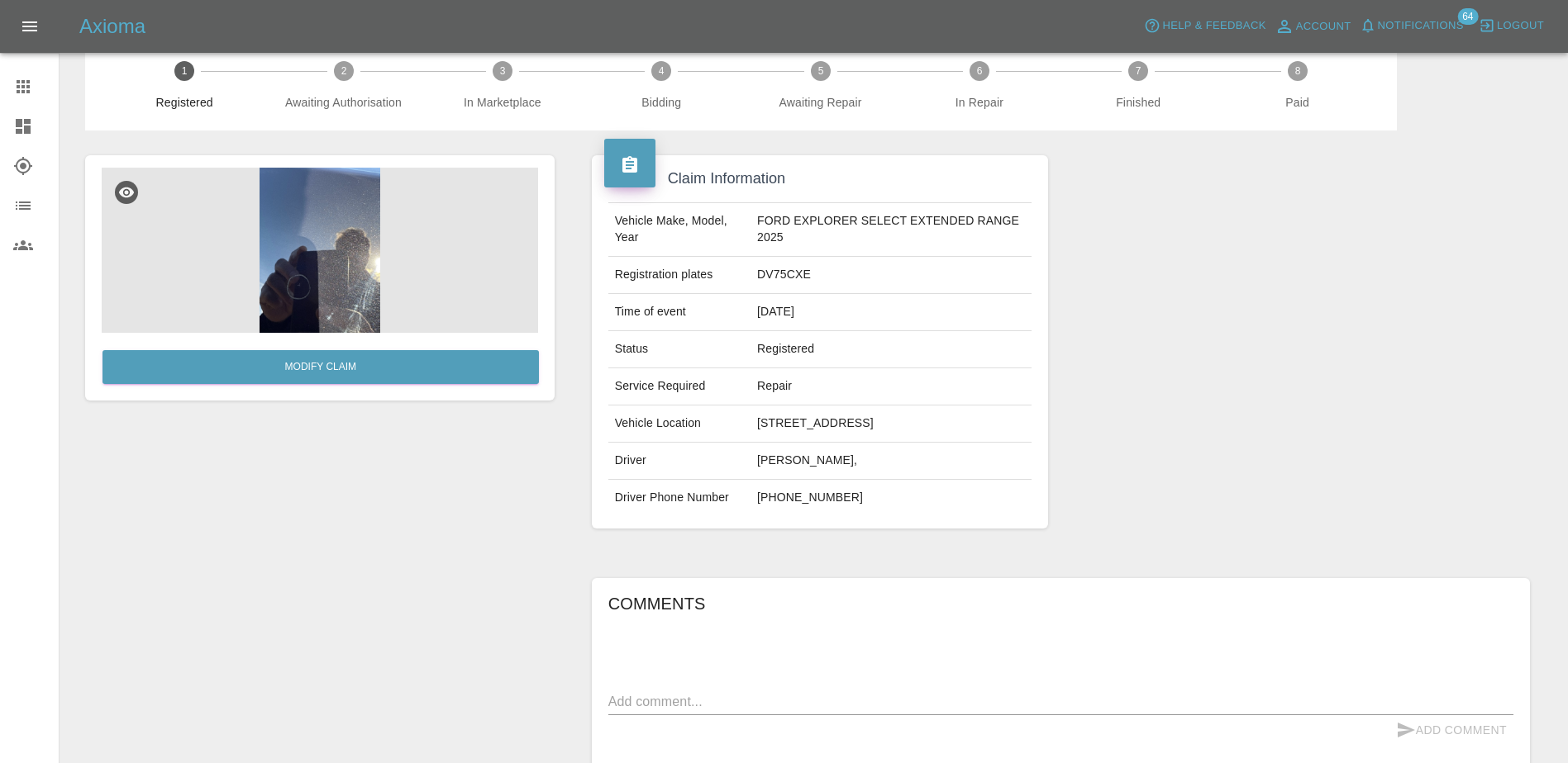
scroll to position [83, 0]
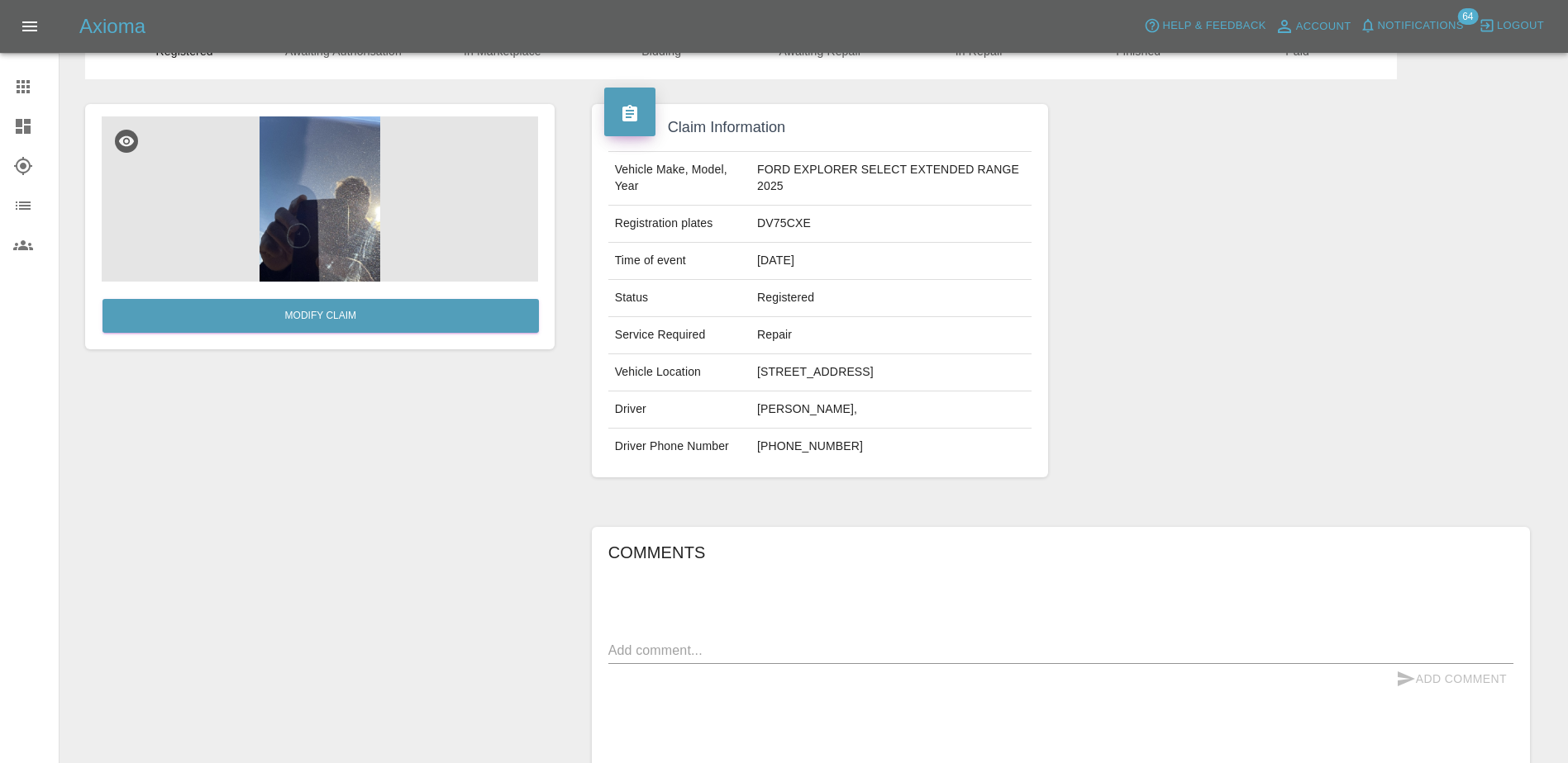
click at [761, 636] on div "Comments x Add Comment" at bounding box center [1061, 650] width 905 height 222
click at [749, 645] on textarea at bounding box center [1061, 650] width 905 height 19
type textarea "chipped paint"
click at [1486, 676] on button "Add Comment" at bounding box center [1451, 679] width 124 height 31
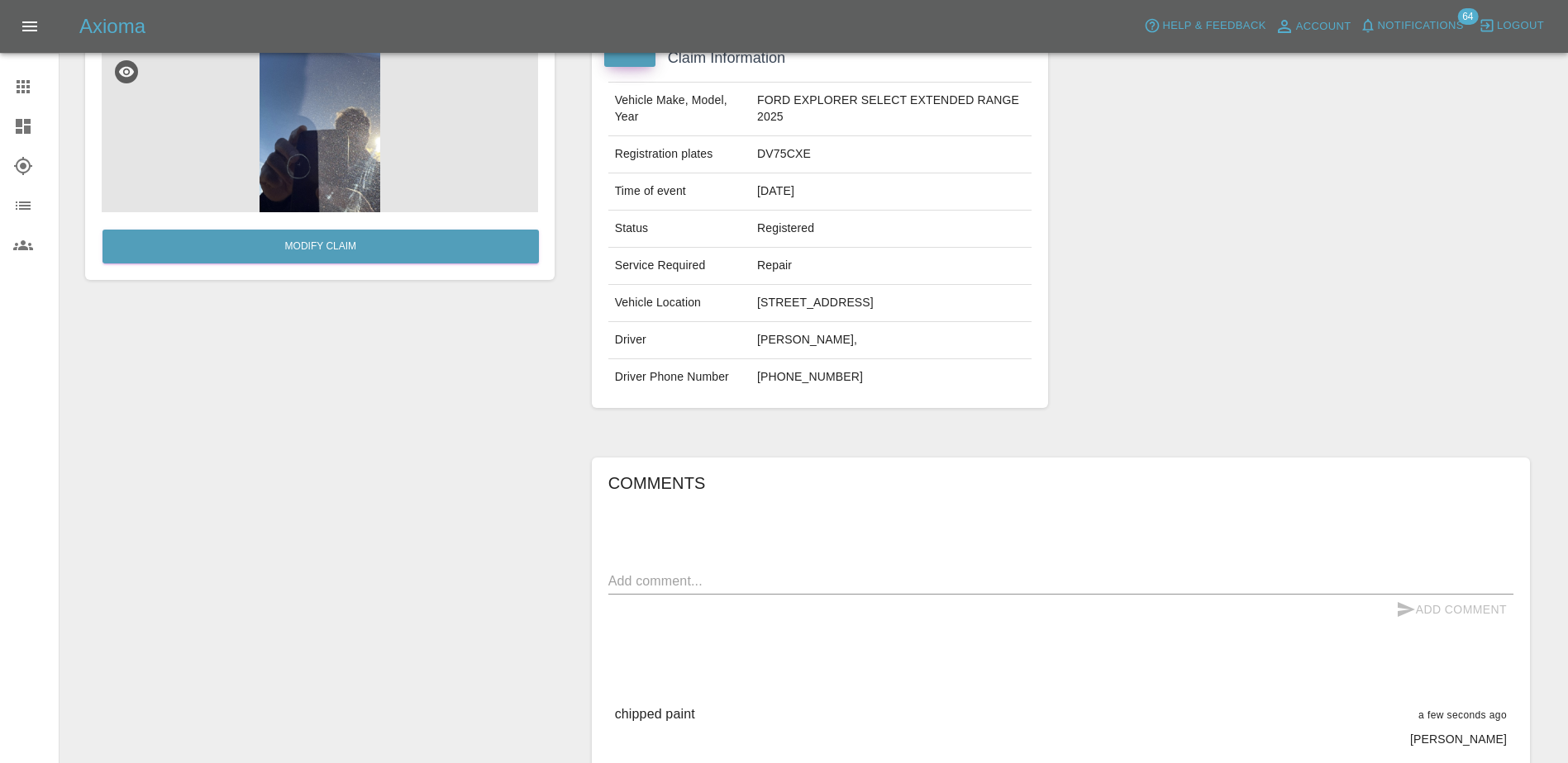
scroll to position [0, 0]
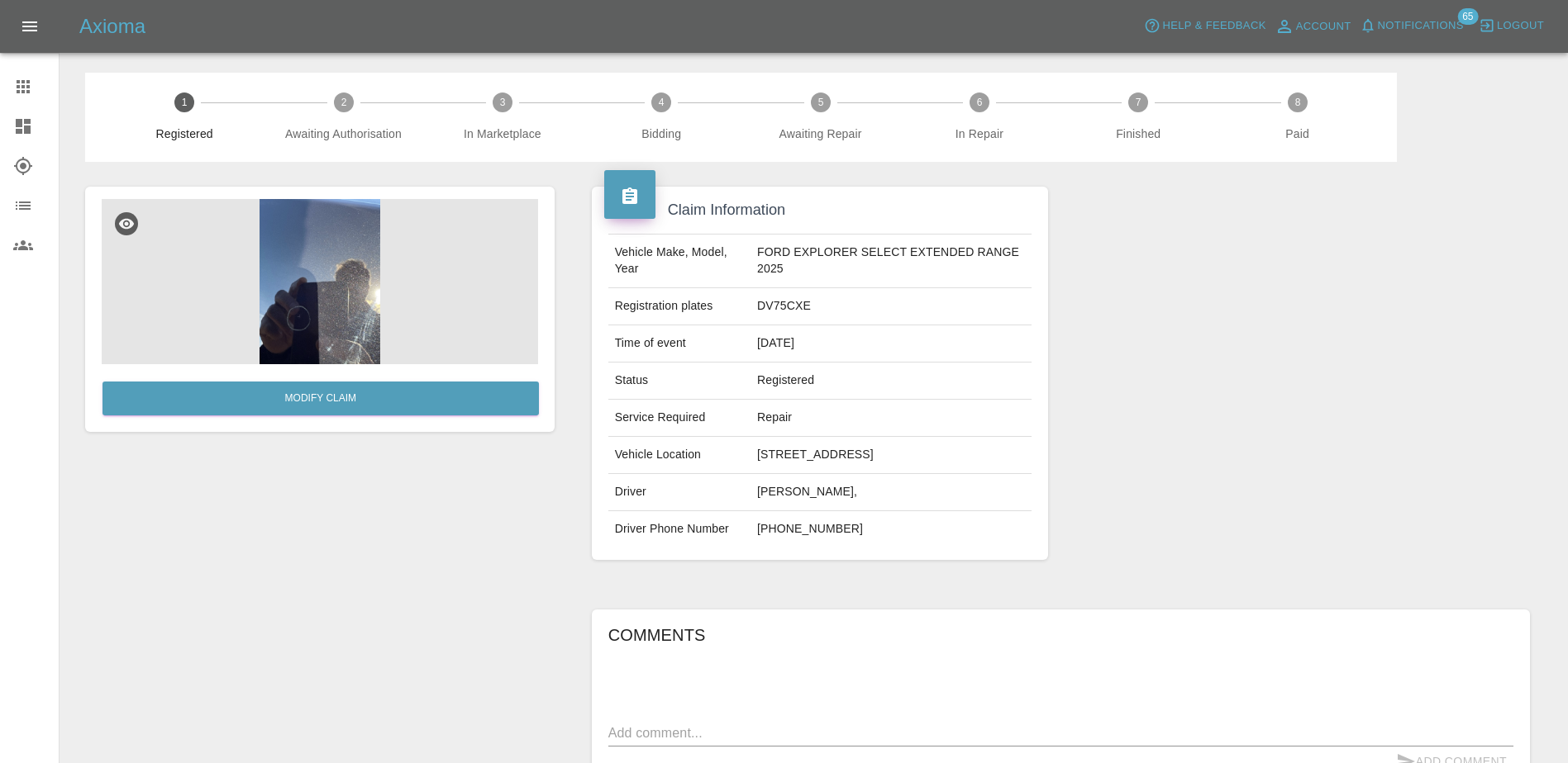
click at [28, 74] on link "Claims" at bounding box center [29, 86] width 58 height 39
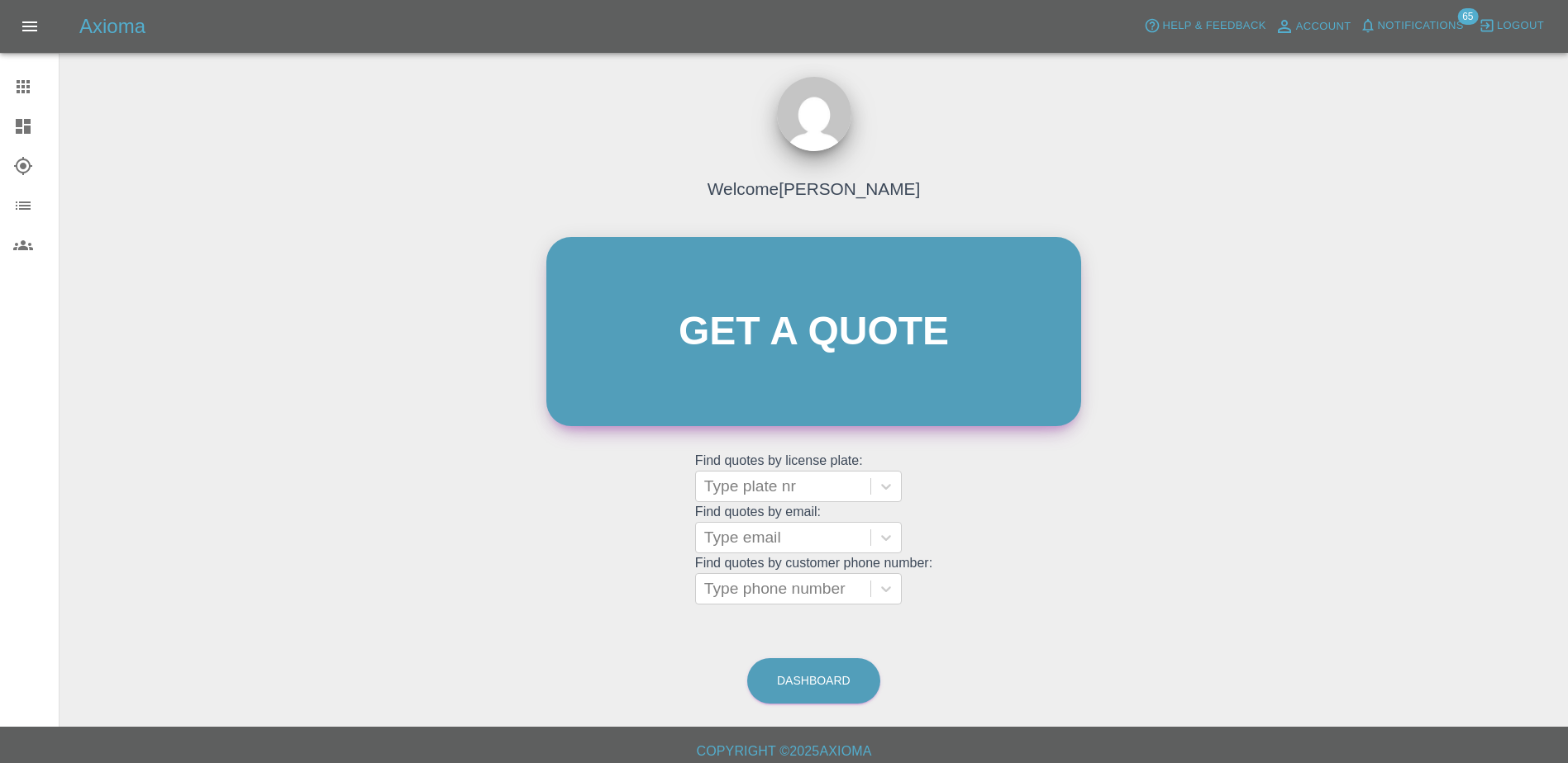
click at [805, 328] on link "Get a quote" at bounding box center [814, 331] width 535 height 189
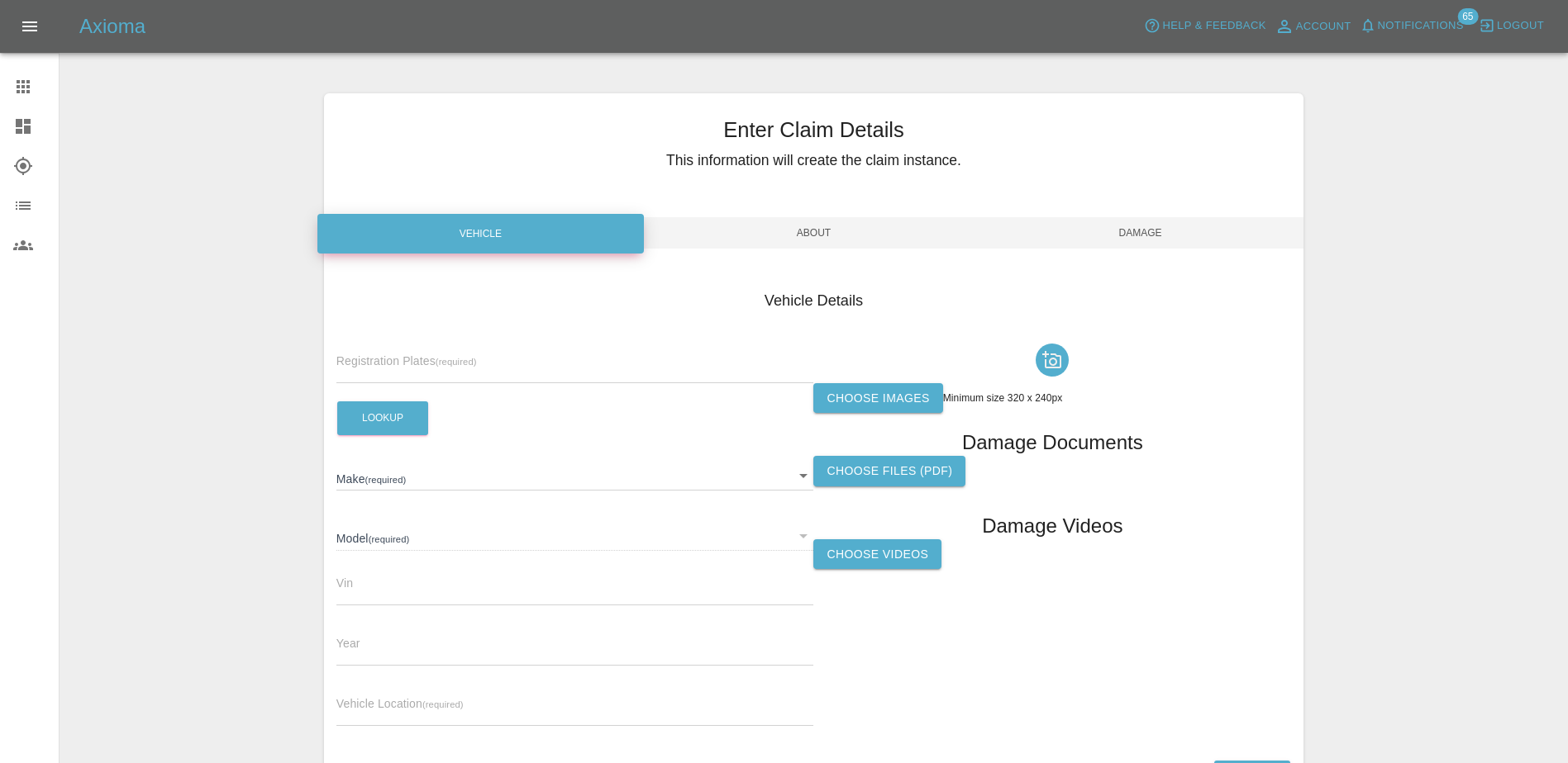
click at [585, 356] on div "Registration Plates (required)" at bounding box center [576, 360] width 478 height 46
click at [645, 367] on input "text" at bounding box center [576, 371] width 478 height 24
drag, startPoint x: 575, startPoint y: 340, endPoint x: 562, endPoint y: 353, distance: 18.4
click at [575, 340] on div "Registration Plates (required)" at bounding box center [576, 360] width 478 height 46
click at [551, 365] on input "text" at bounding box center [576, 371] width 478 height 24
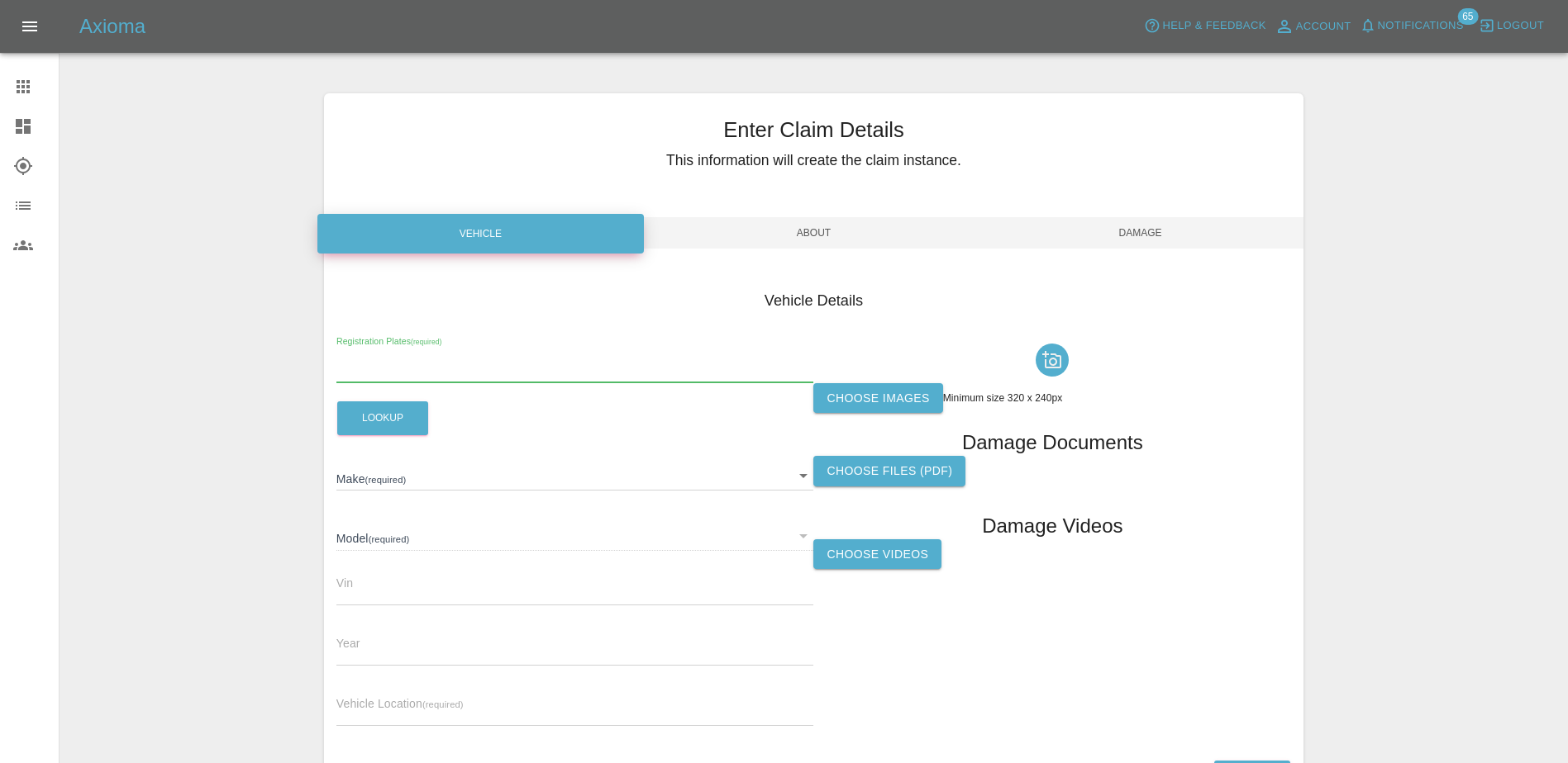
paste input "DU75XTA"
type input "DU75XTA"
click at [379, 435] on button "Lookup" at bounding box center [383, 418] width 91 height 34
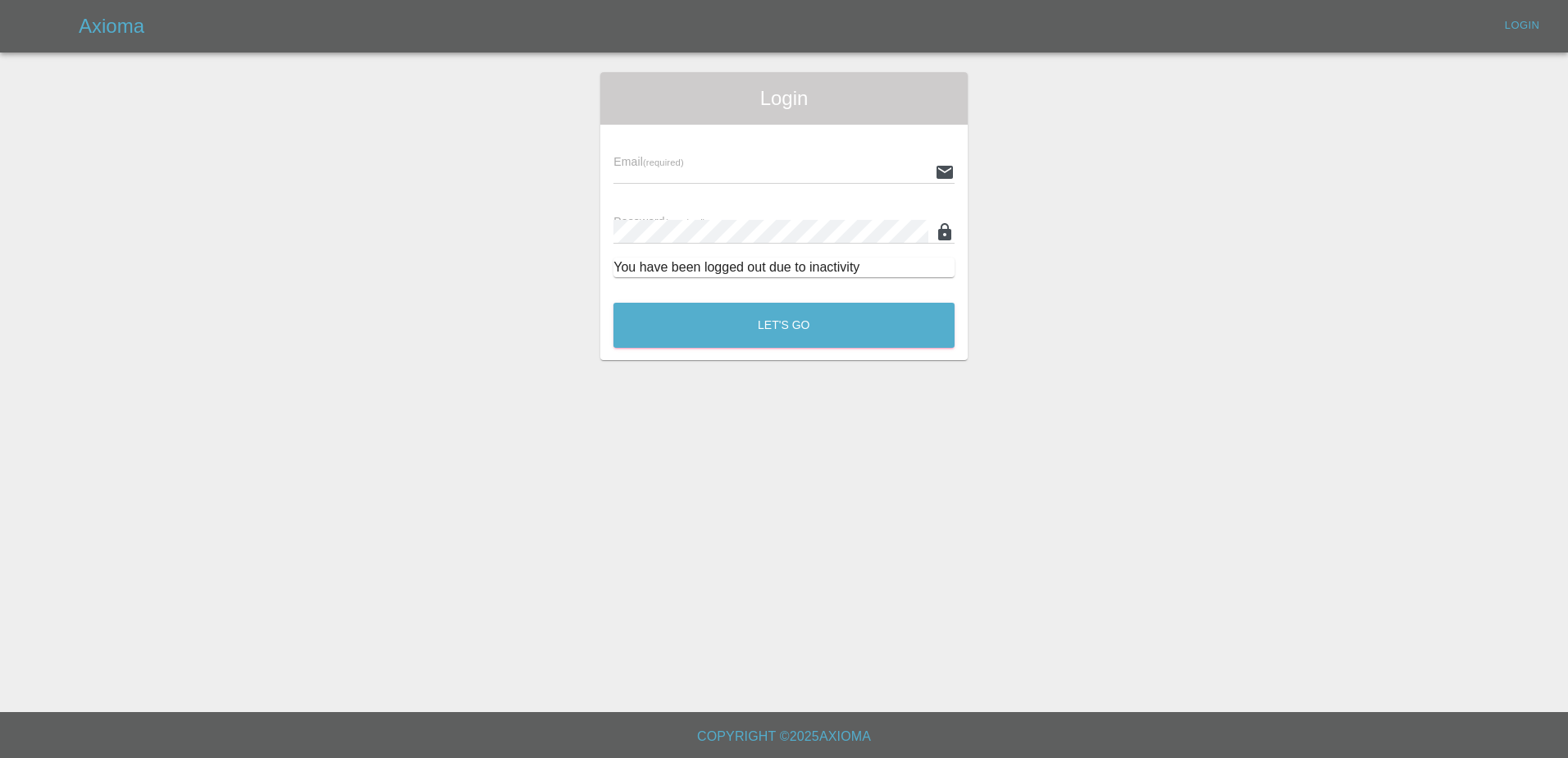
type input "[PERSON_NAME][EMAIL_ADDRESS][PERSON_NAME][DOMAIN_NAME]"
click at [702, 330] on button "Let's Go" at bounding box center [784, 325] width 341 height 45
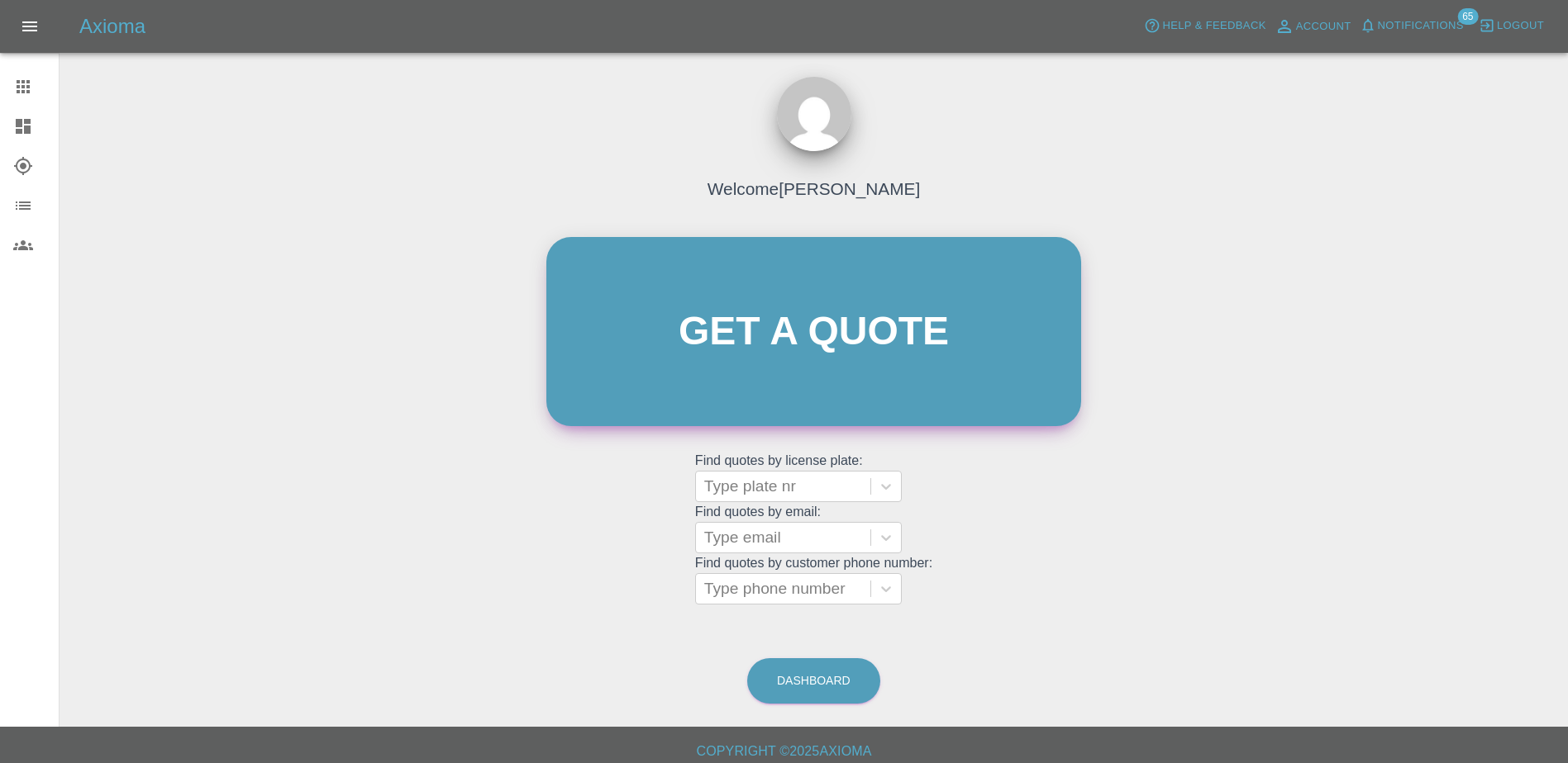
click at [860, 321] on link "Get a quote" at bounding box center [814, 331] width 535 height 189
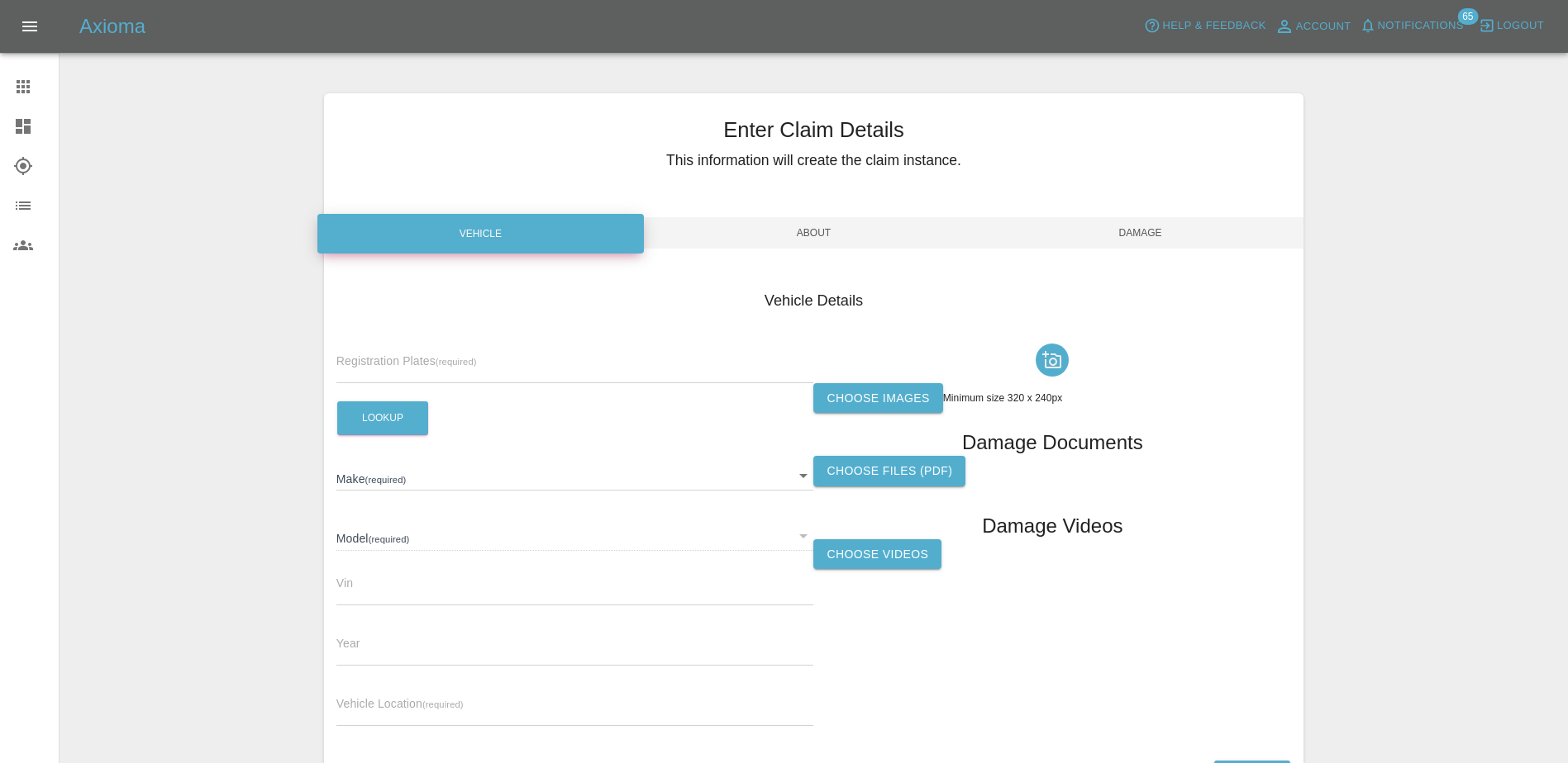
click at [545, 374] on input "text" at bounding box center [576, 371] width 478 height 24
paste input "DU75XTA"
type input "DU75XTA"
click at [409, 426] on button "Lookup" at bounding box center [383, 418] width 91 height 34
type input "NISSAN"
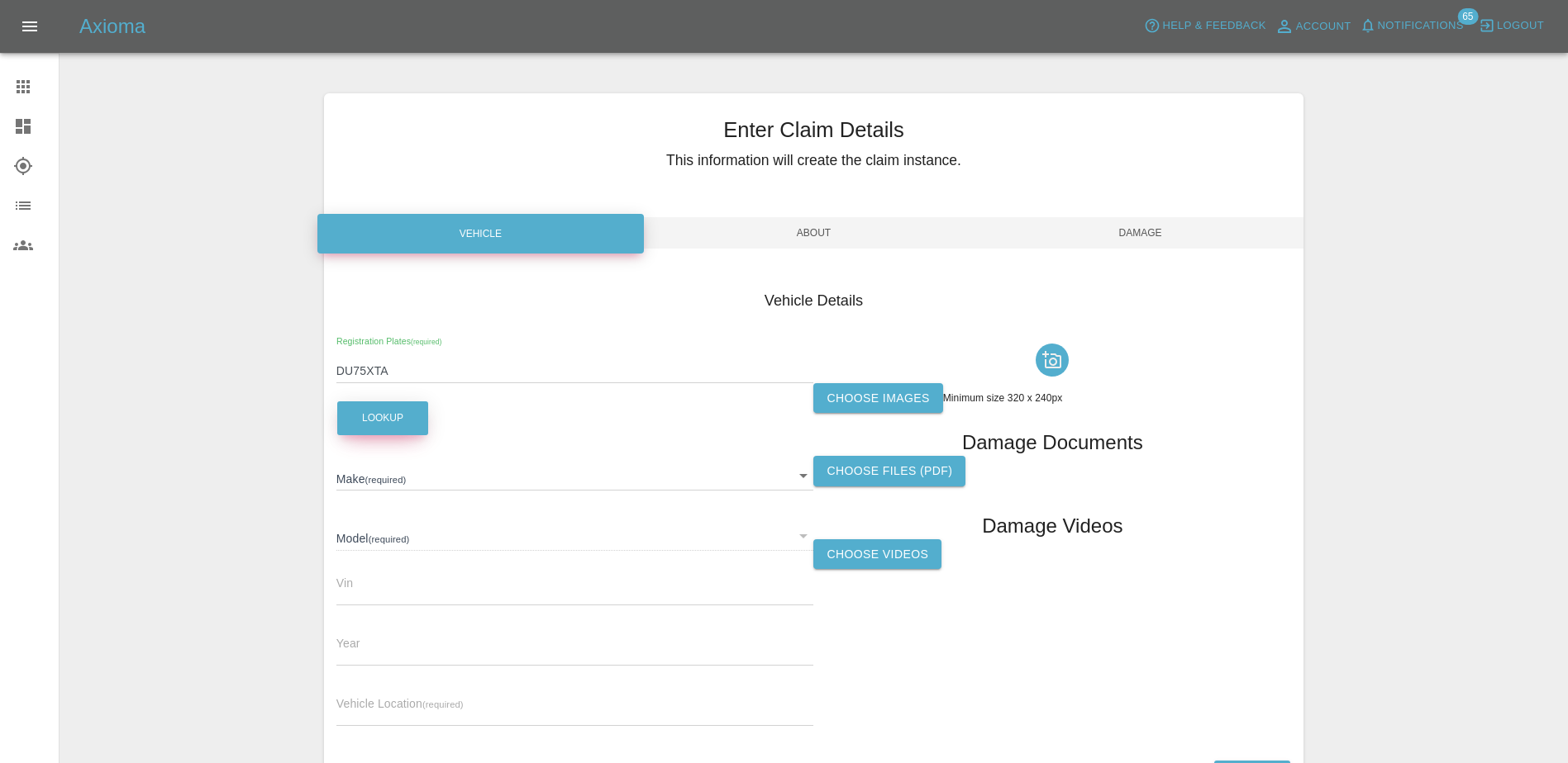
type input "QASHQAI ACENTA PREMIUM MHEV"
type input "2025"
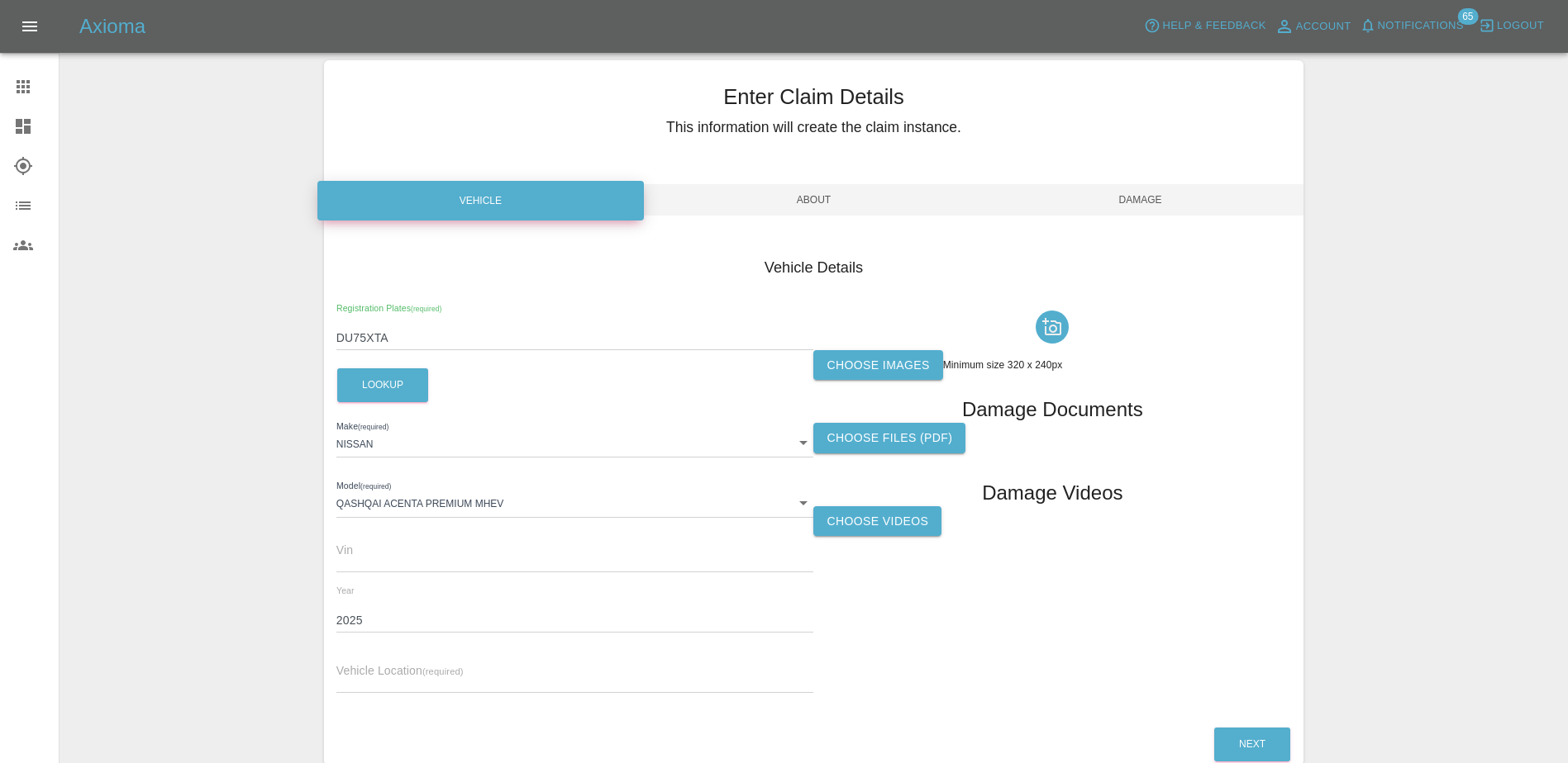
scroll to position [83, 0]
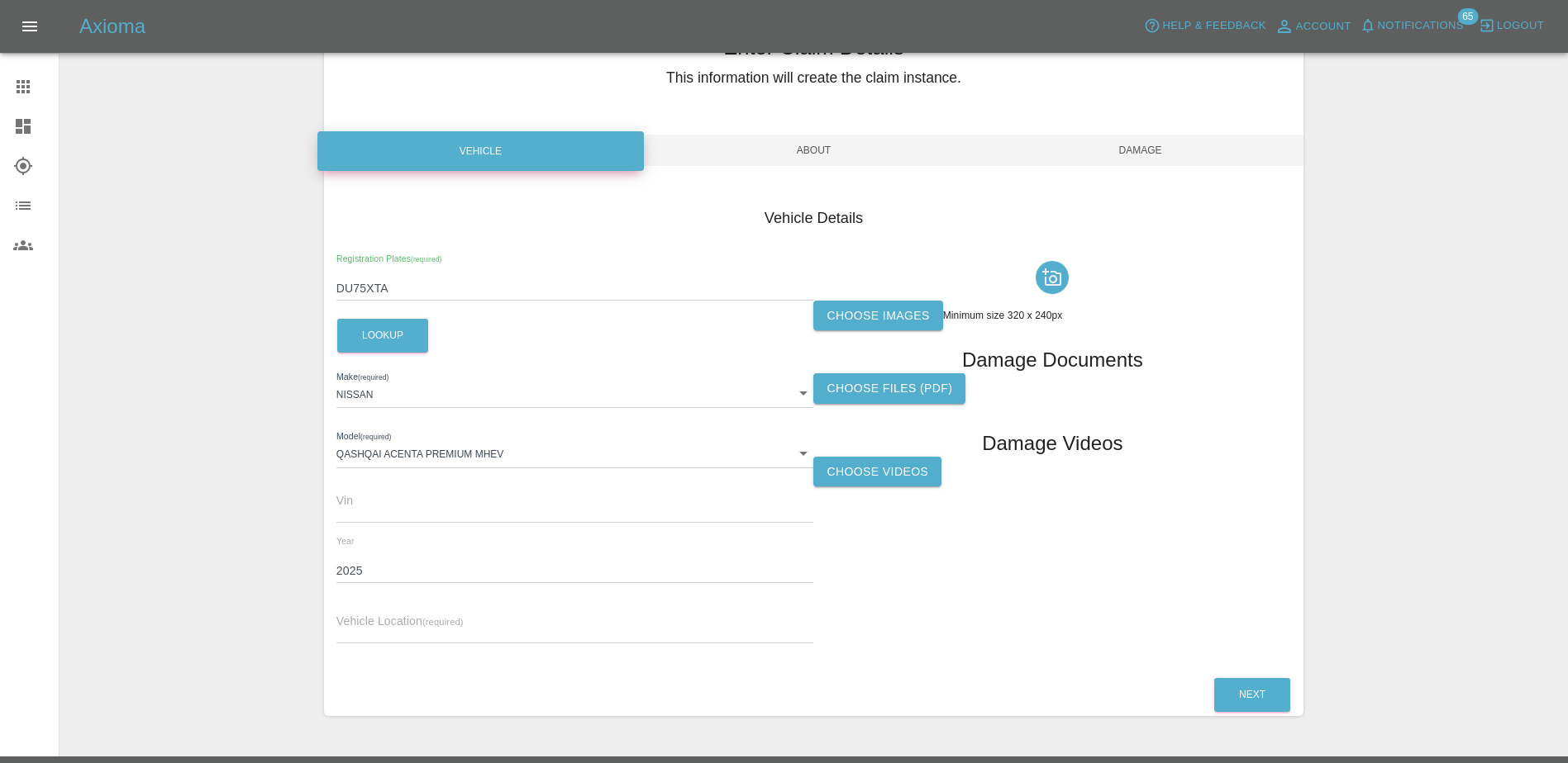
click at [499, 630] on input "text" at bounding box center [576, 631] width 478 height 24
click at [524, 613] on div "Vehicle Location (required)" at bounding box center [576, 620] width 478 height 46
click at [506, 623] on input "text" at bounding box center [576, 631] width 478 height 24
paste input "[STREET_ADDRESS]"
type input "[STREET_ADDRESS]"
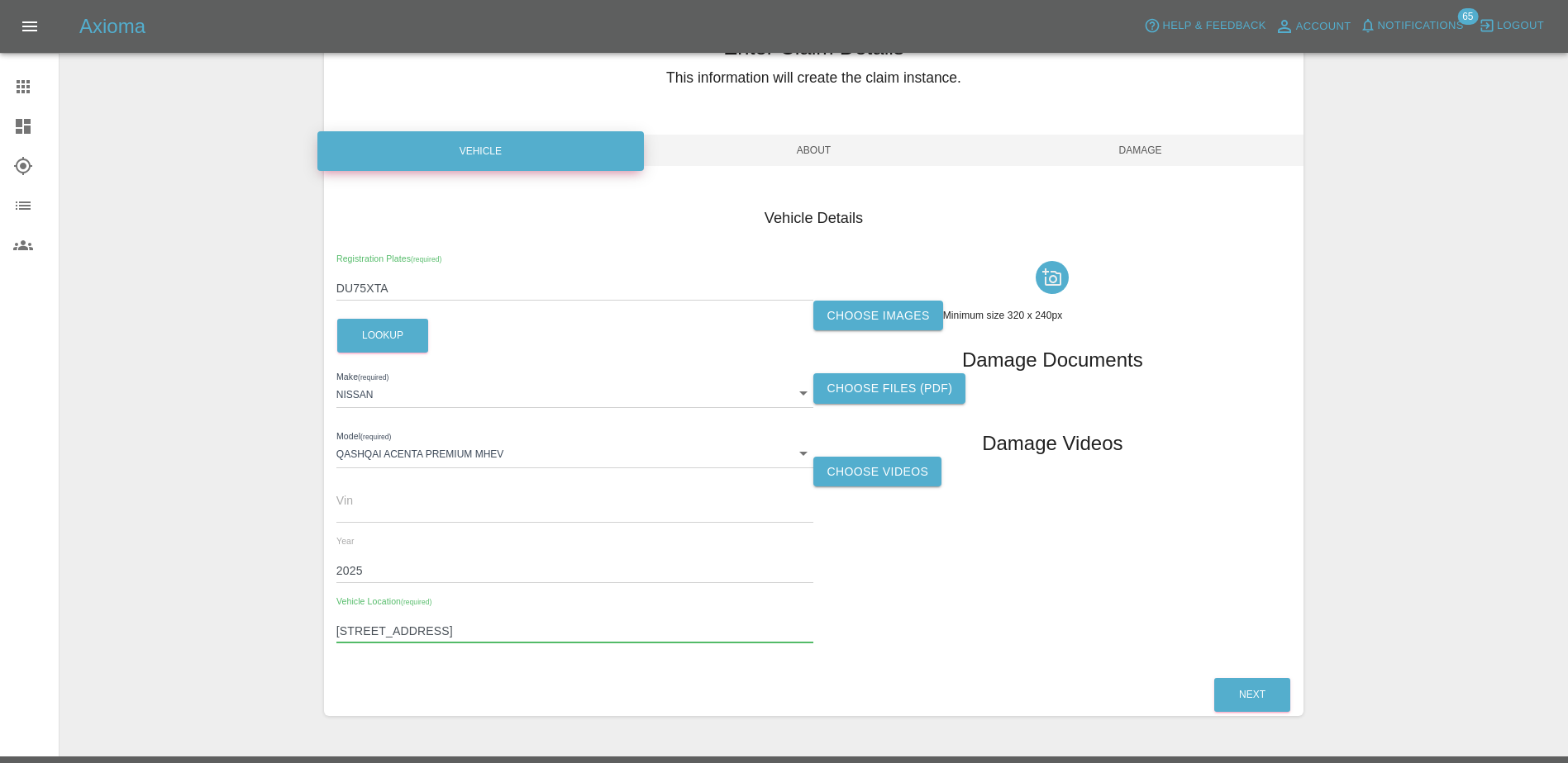
click at [870, 306] on label "Choose images" at bounding box center [877, 316] width 129 height 31
click at [0, 0] on input "Choose images" at bounding box center [0, 0] width 0 height 0
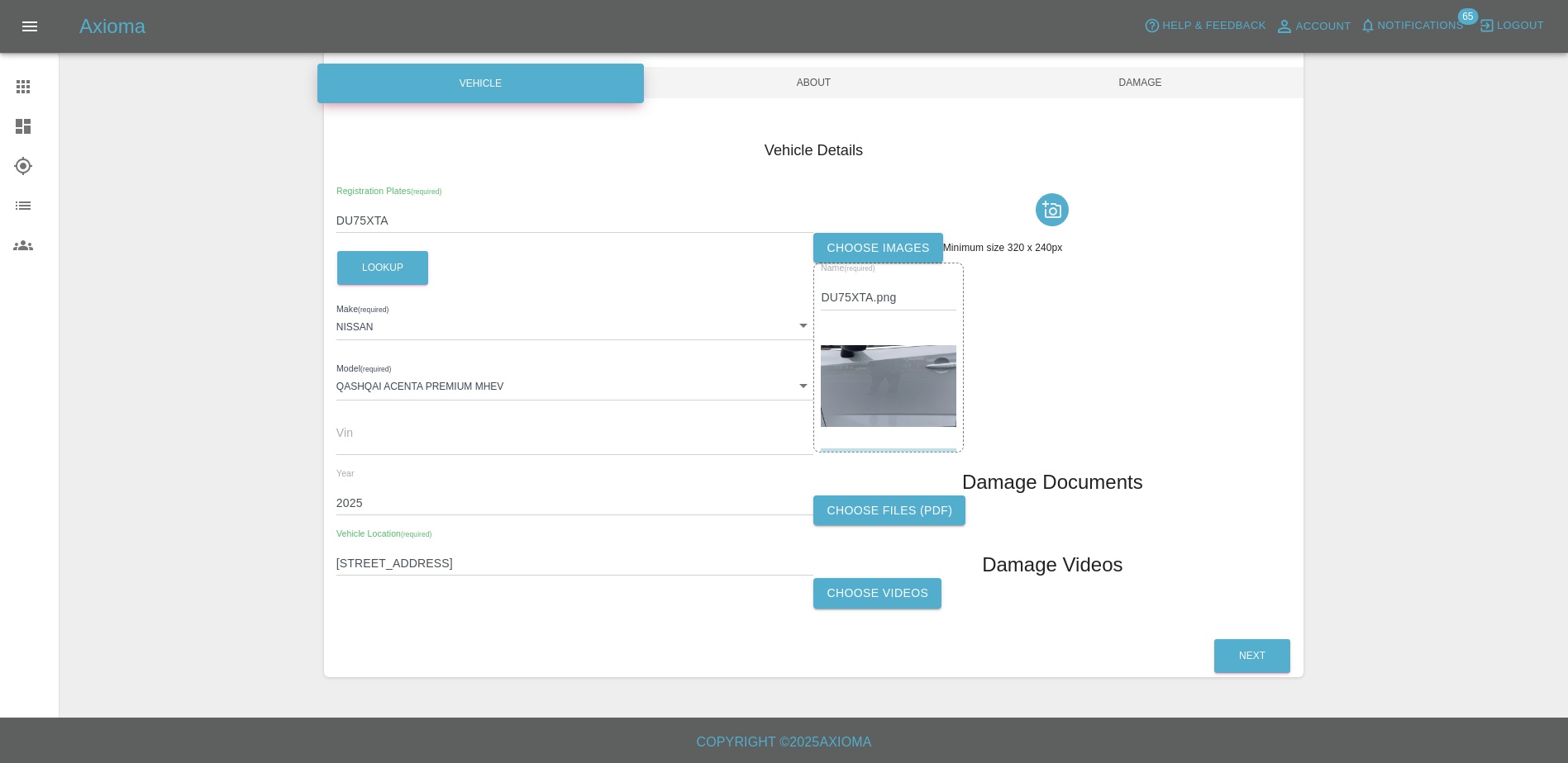
scroll to position [151, 0]
click at [1266, 659] on button "Next" at bounding box center [1251, 655] width 76 height 34
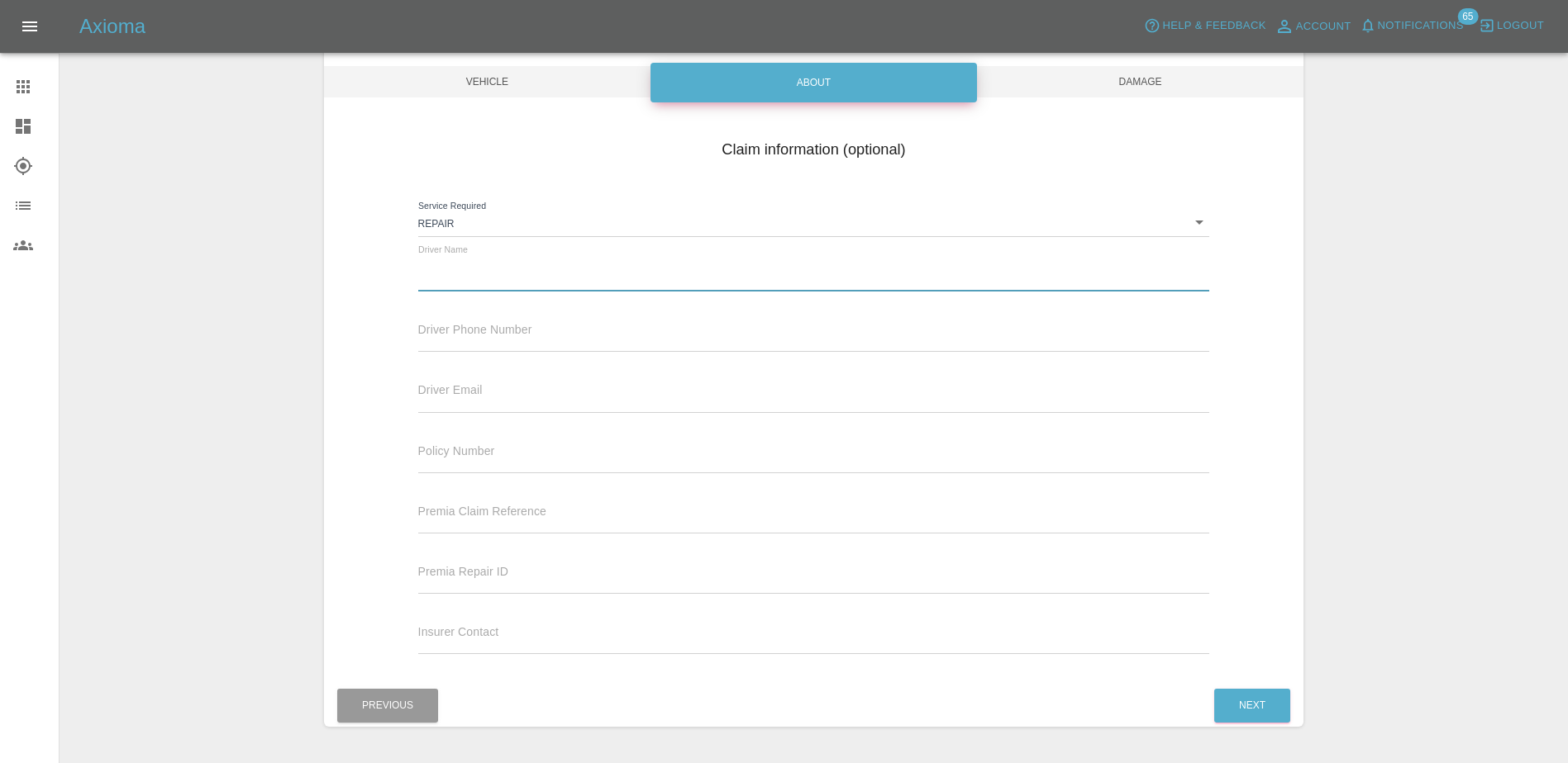
click at [524, 268] on input "text" at bounding box center [814, 280] width 792 height 24
click at [477, 282] on input "text" at bounding box center [814, 280] width 792 height 24
paste input "[PERSON_NAME]"
type input "[PERSON_NAME]"
click at [466, 344] on input "text" at bounding box center [814, 340] width 792 height 24
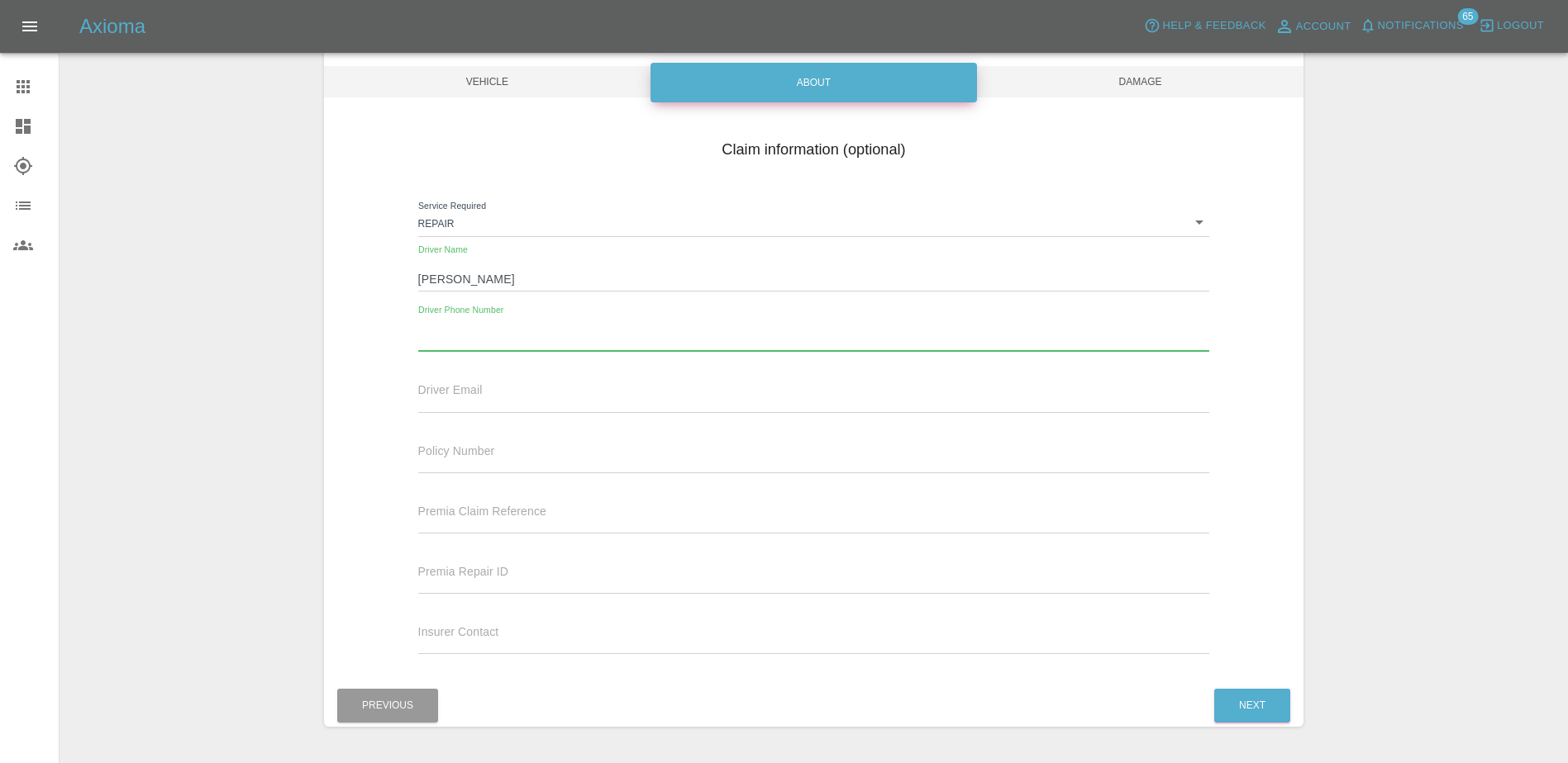
click at [752, 329] on input "text" at bounding box center [814, 340] width 792 height 24
paste input "07738558031"
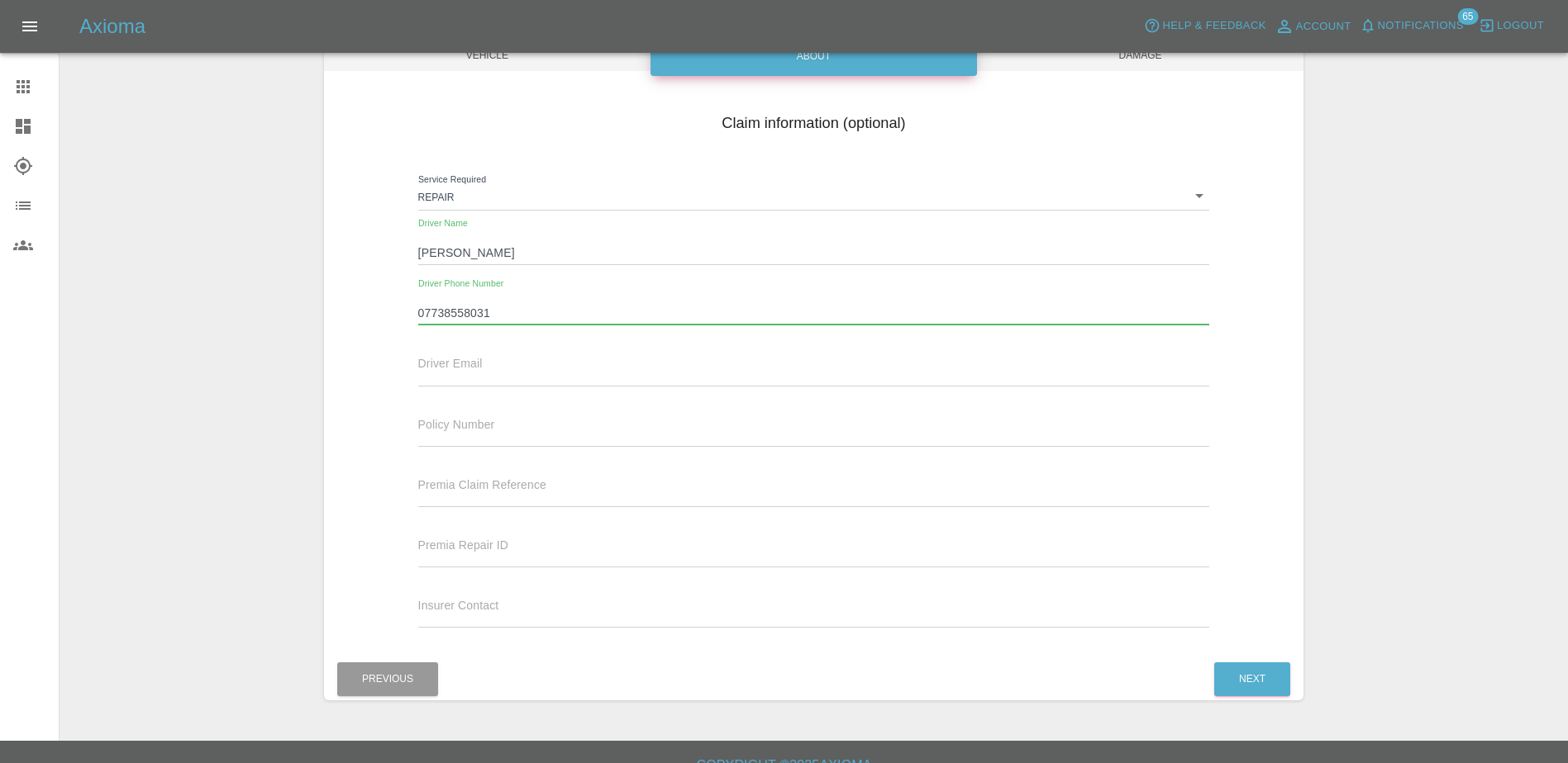
scroll to position [201, 0]
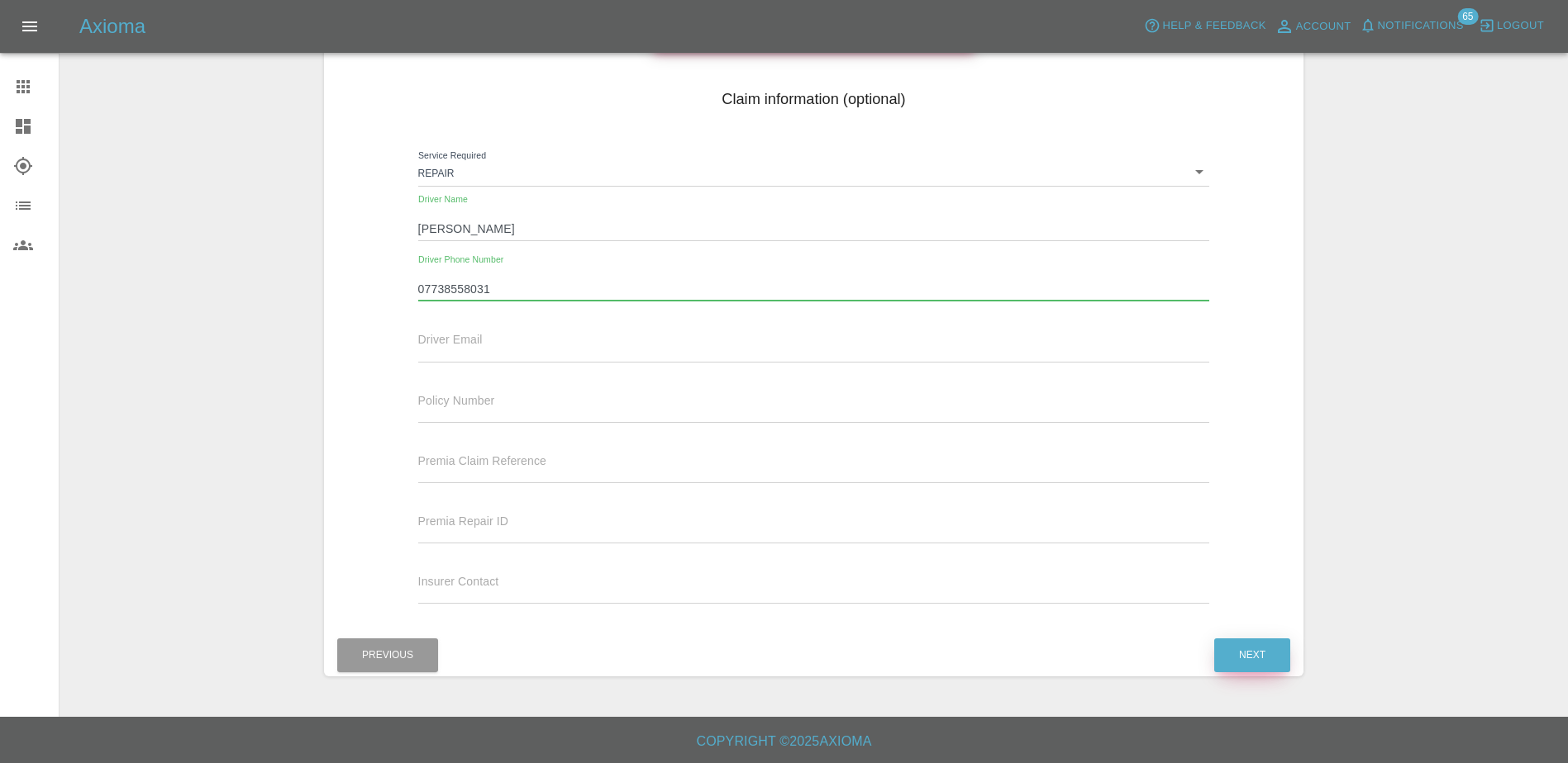
type input "07738558031"
click at [1264, 642] on button "Next" at bounding box center [1251, 655] width 76 height 34
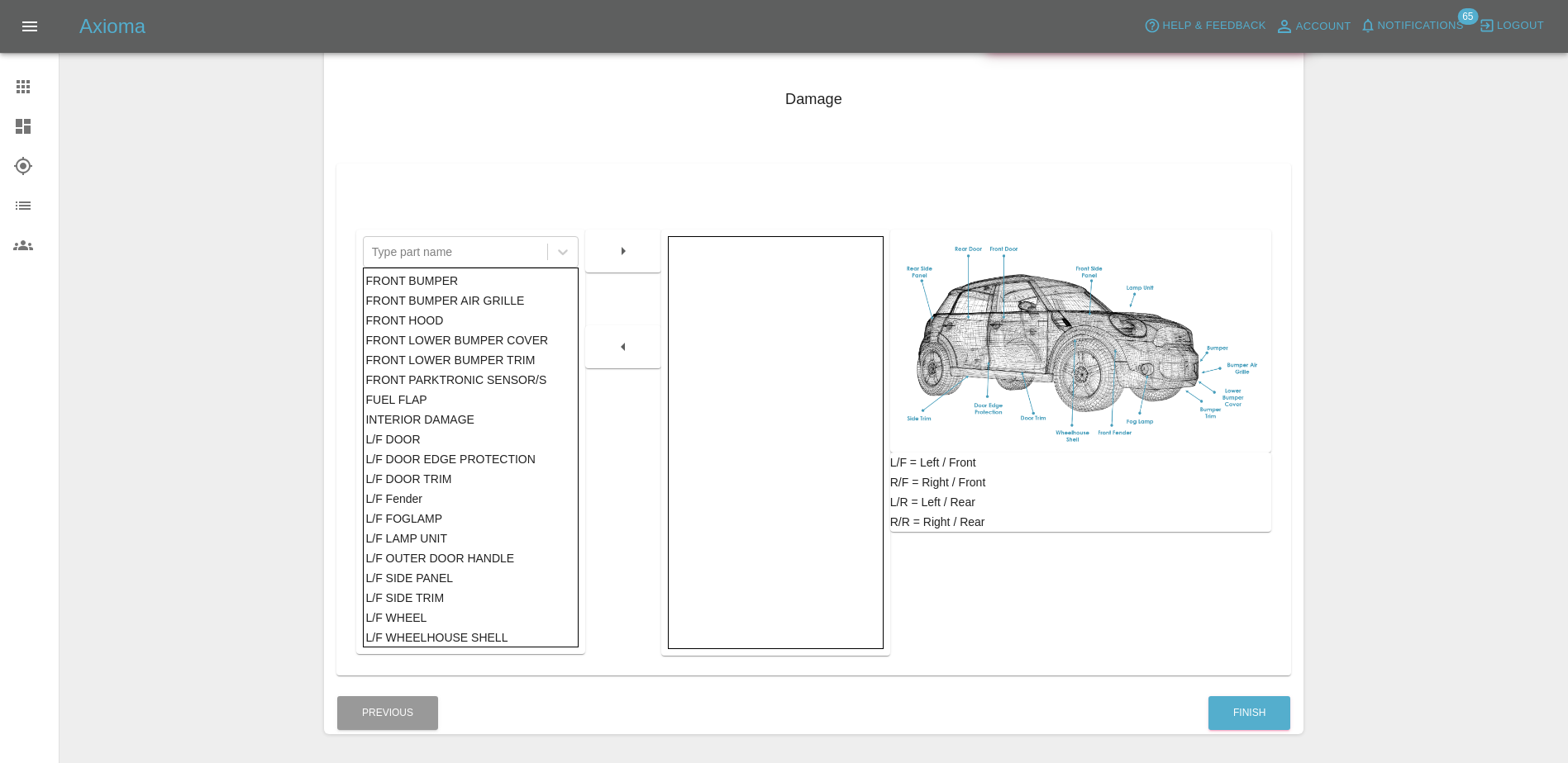
click at [435, 439] on div "L/F DOOR" at bounding box center [470, 439] width 210 height 20
click at [607, 253] on button "button" at bounding box center [623, 251] width 53 height 30
click at [1239, 703] on button "Finish" at bounding box center [1249, 713] width 82 height 34
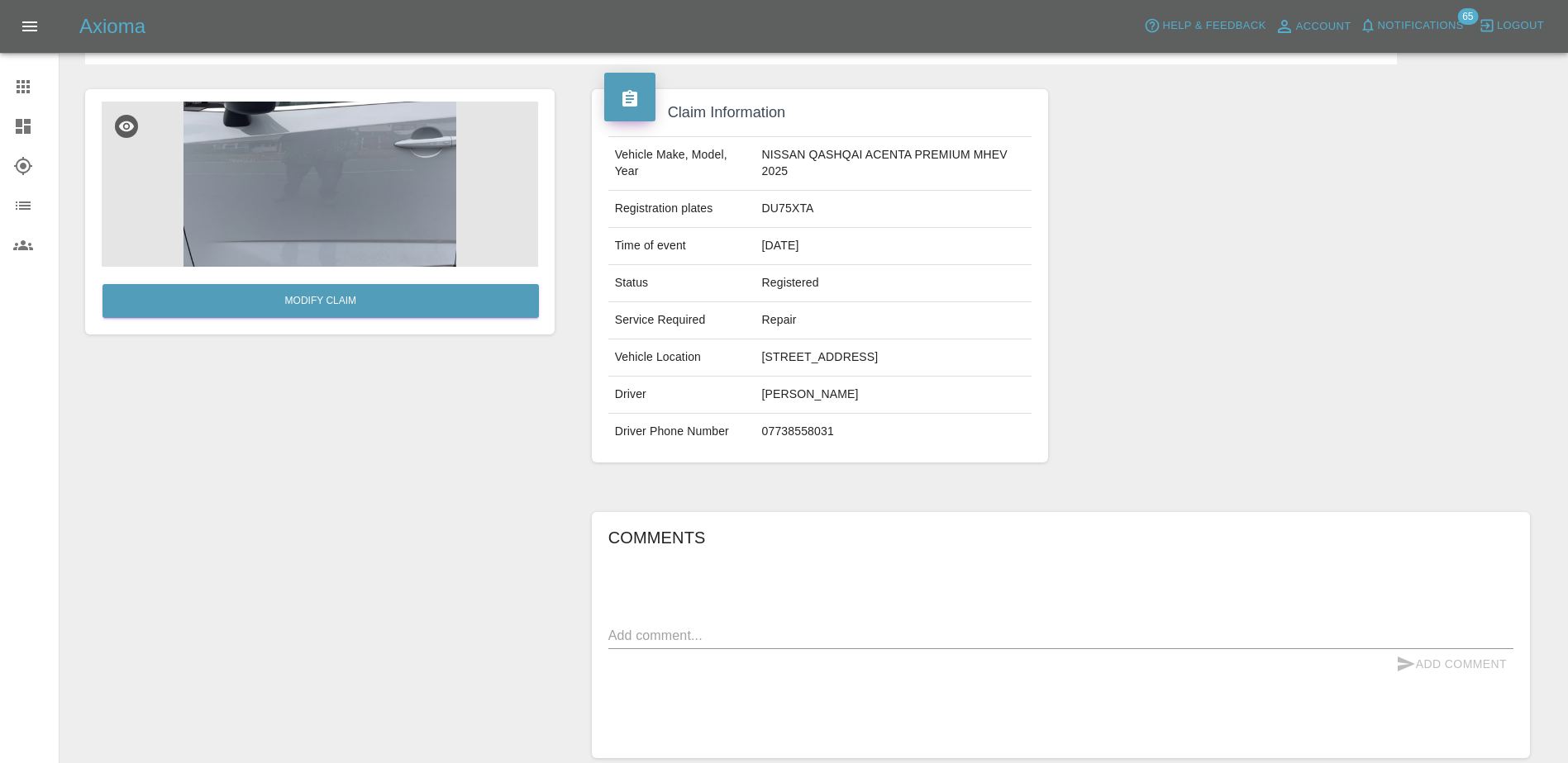
scroll to position [225, 0]
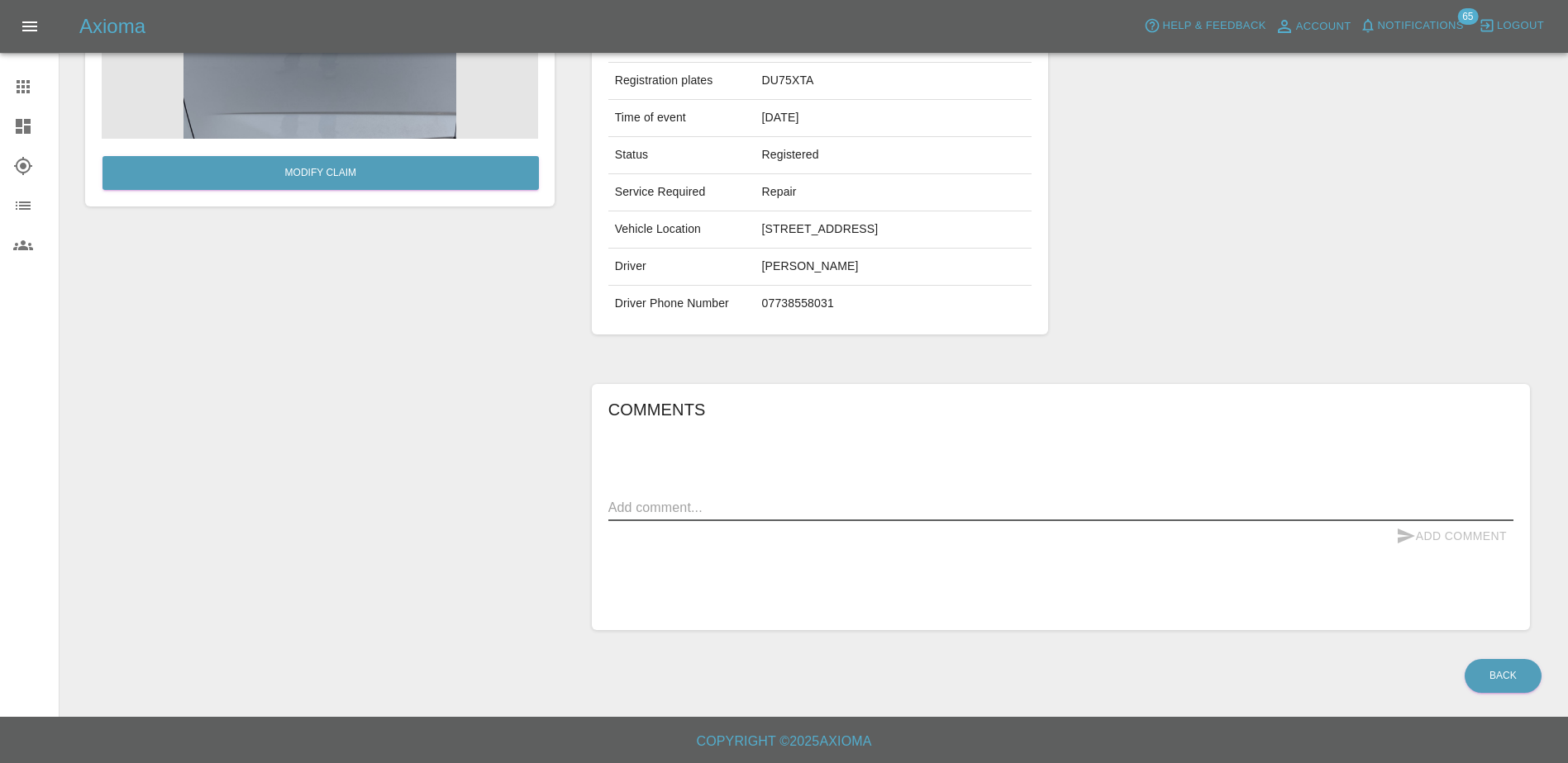
click at [728, 499] on textarea at bounding box center [1061, 507] width 905 height 19
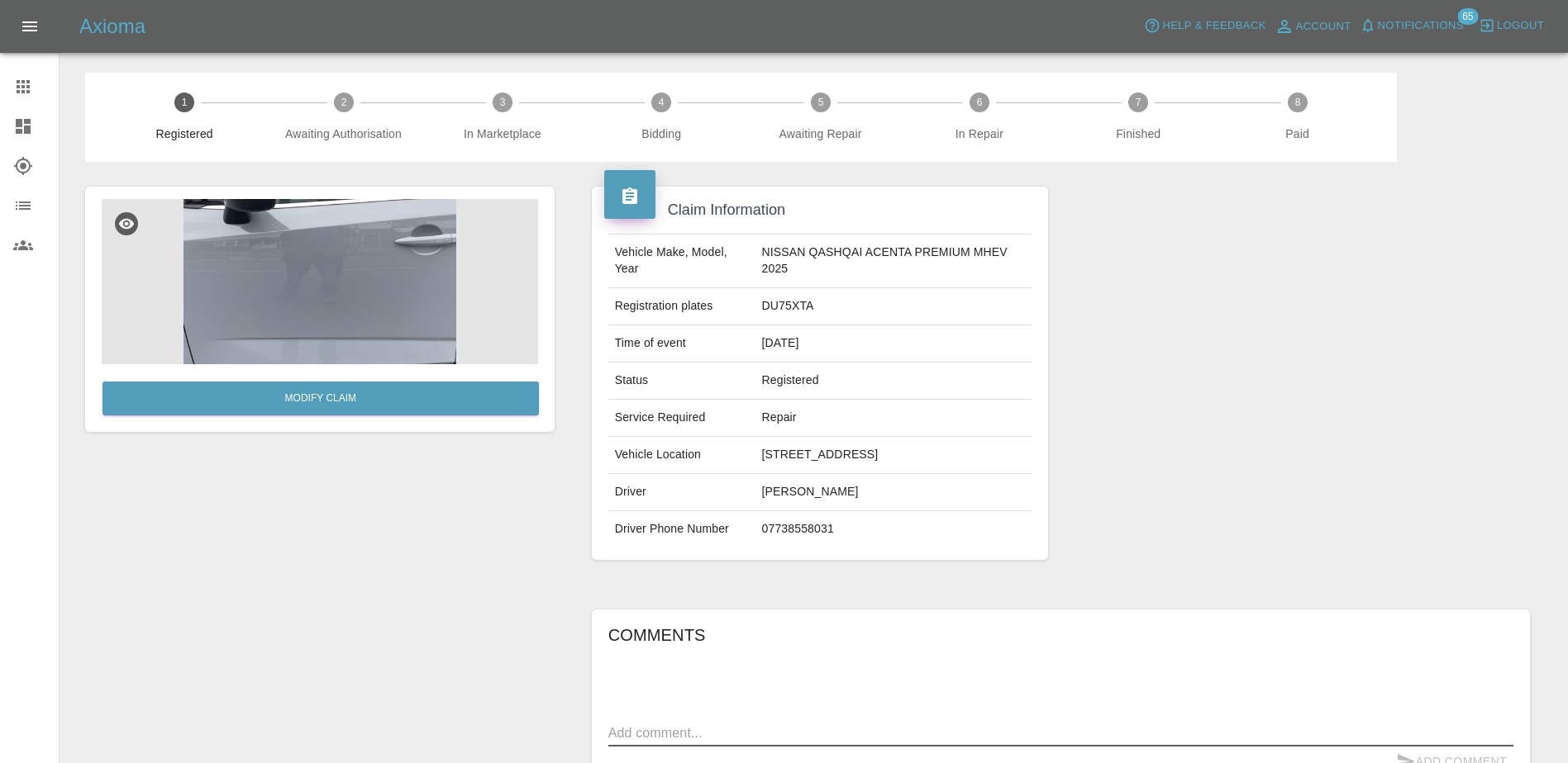
scroll to position [83, 0]
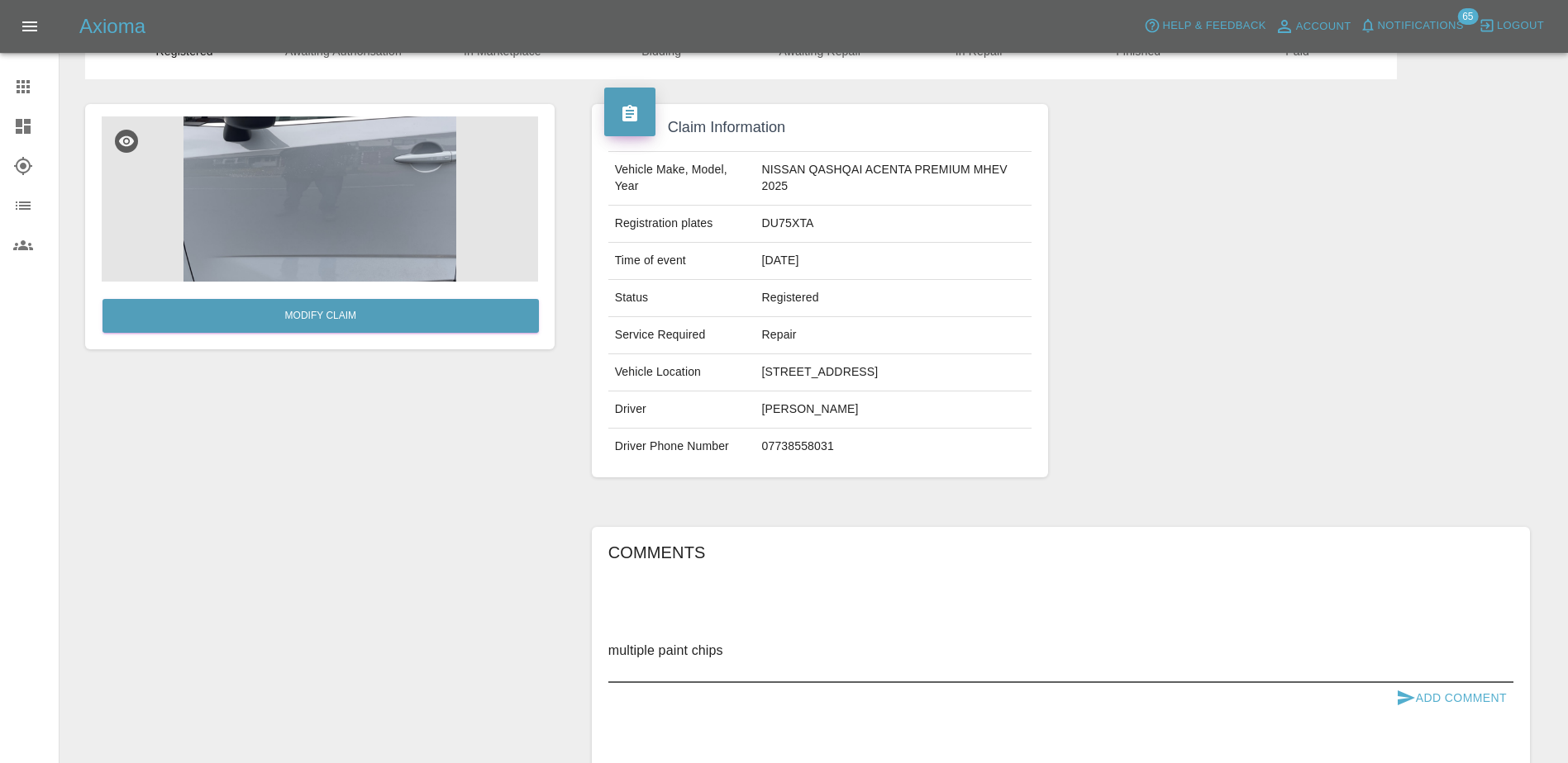
type textarea "multiple paint chips"
click at [1491, 696] on button "Add Comment" at bounding box center [1451, 698] width 124 height 31
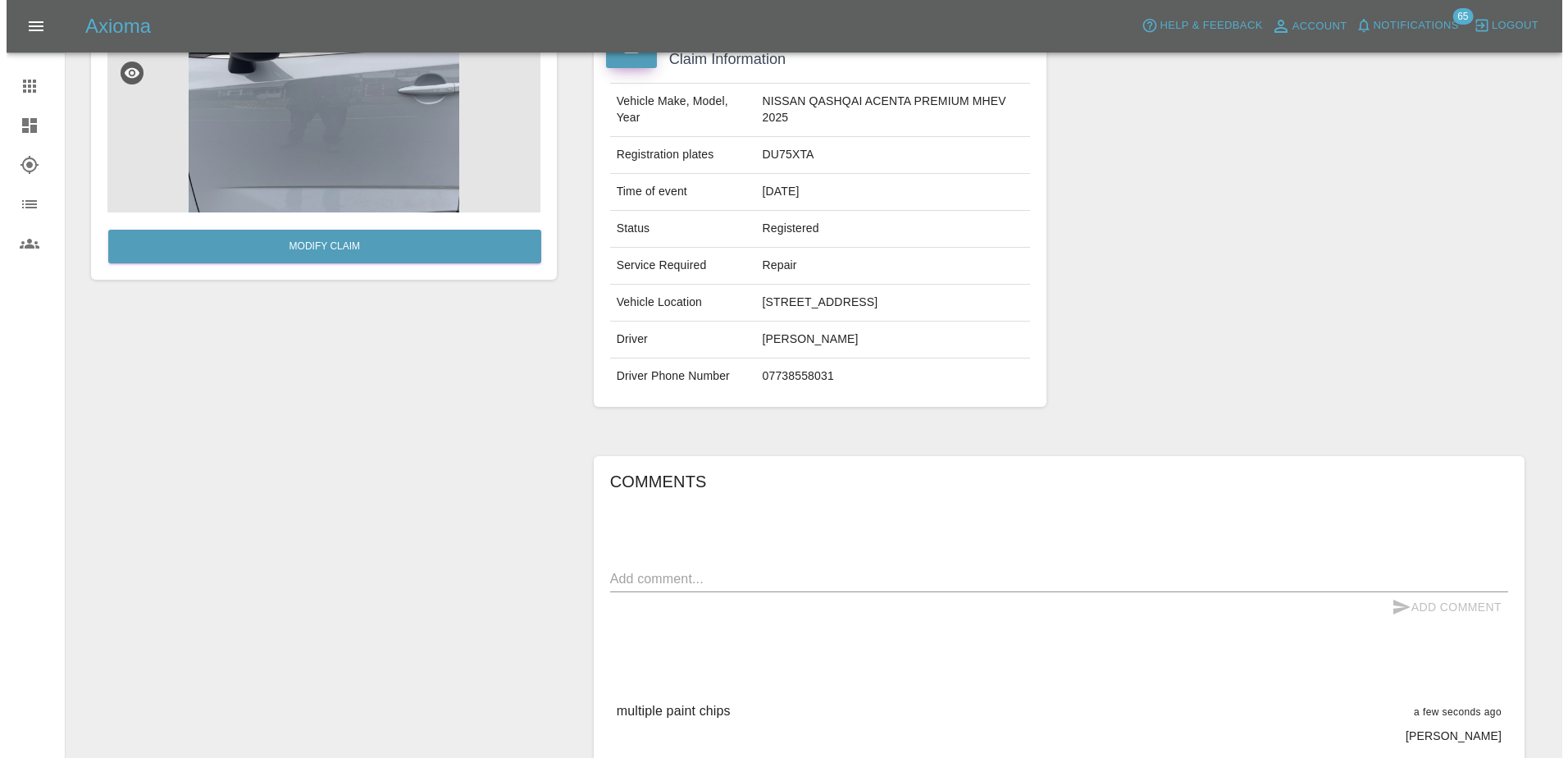
scroll to position [0, 0]
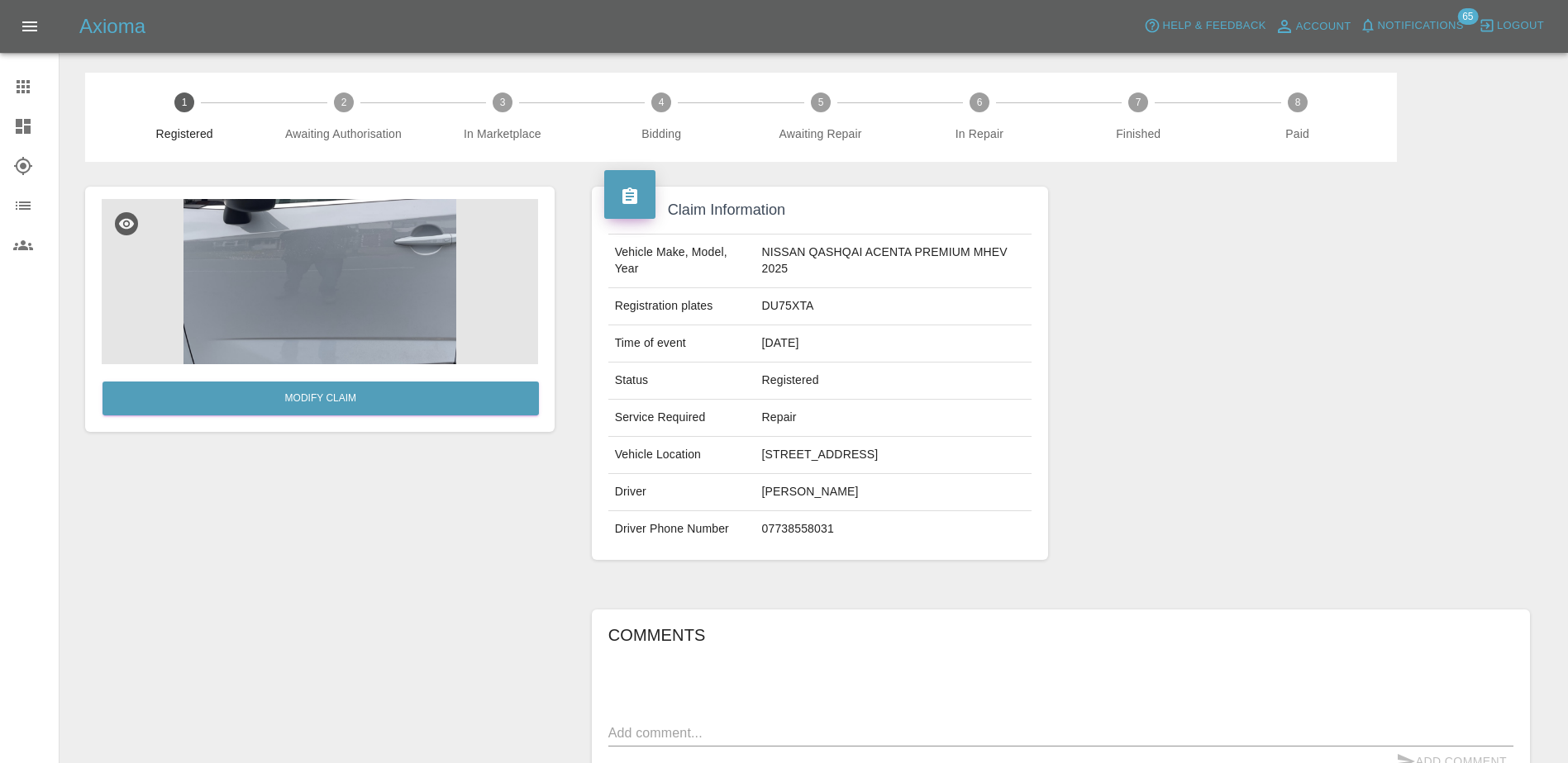
click at [373, 246] on img at bounding box center [319, 281] width 436 height 165
